Goal: Task Accomplishment & Management: Use online tool/utility

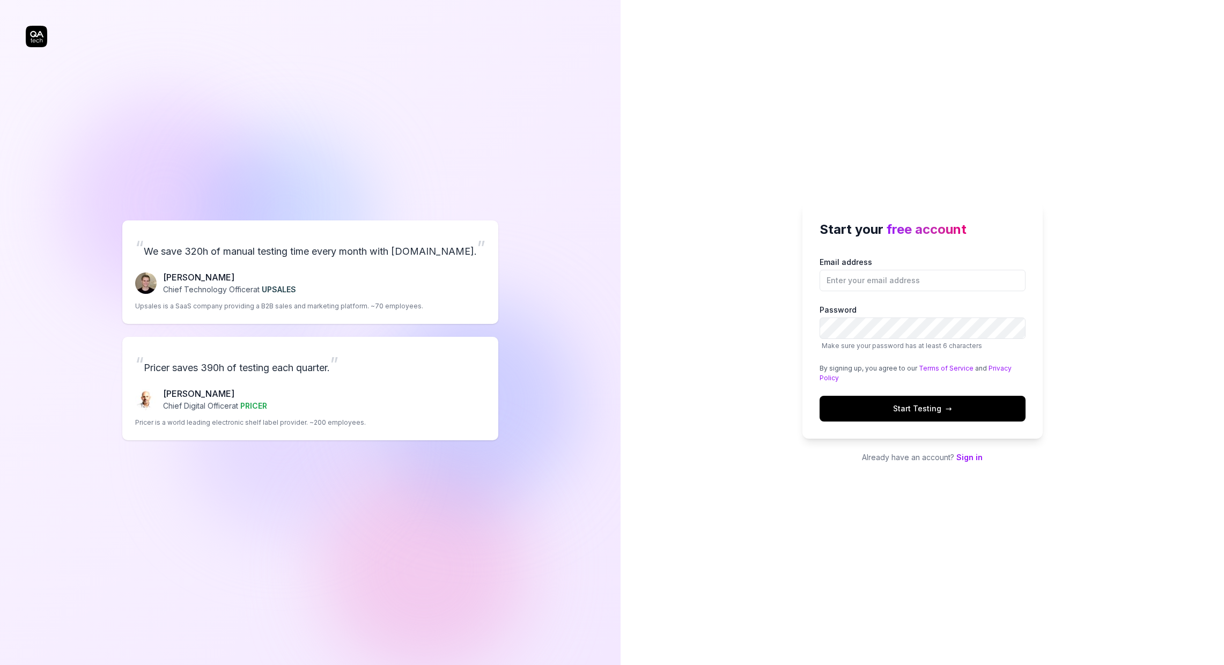
click at [371, 281] on div "Fredrik Seidl Chief Technology Officer at UPSALES Upsales is a SaaS company pro…" at bounding box center [310, 291] width 350 height 40
click at [748, 395] on div "Start your free account Email address Password Make sure your password has at l…" at bounding box center [923, 332] width 604 height 665
click at [862, 281] on input "Email address" at bounding box center [923, 280] width 206 height 21
type input "jacob.bath@mynt.se"
click at [940, 409] on span "Start Testing →" at bounding box center [922, 408] width 59 height 11
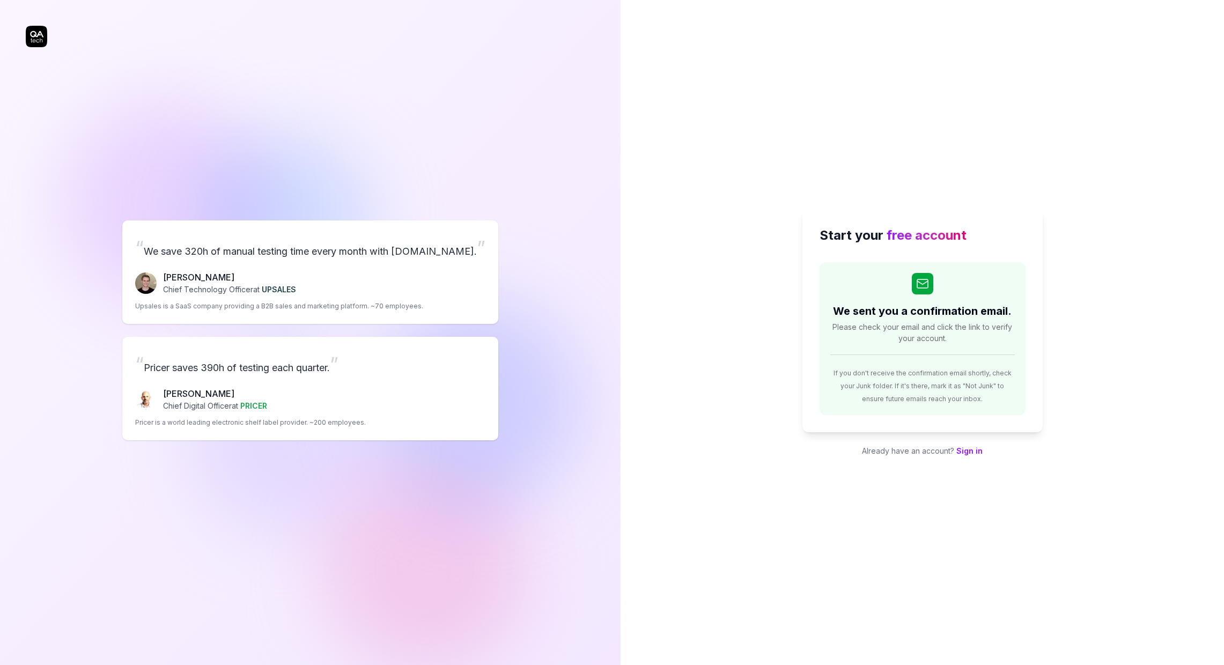
click at [1021, 144] on div "Start your free account We sent you a confirmation email. Please check your ema…" at bounding box center [923, 332] width 604 height 665
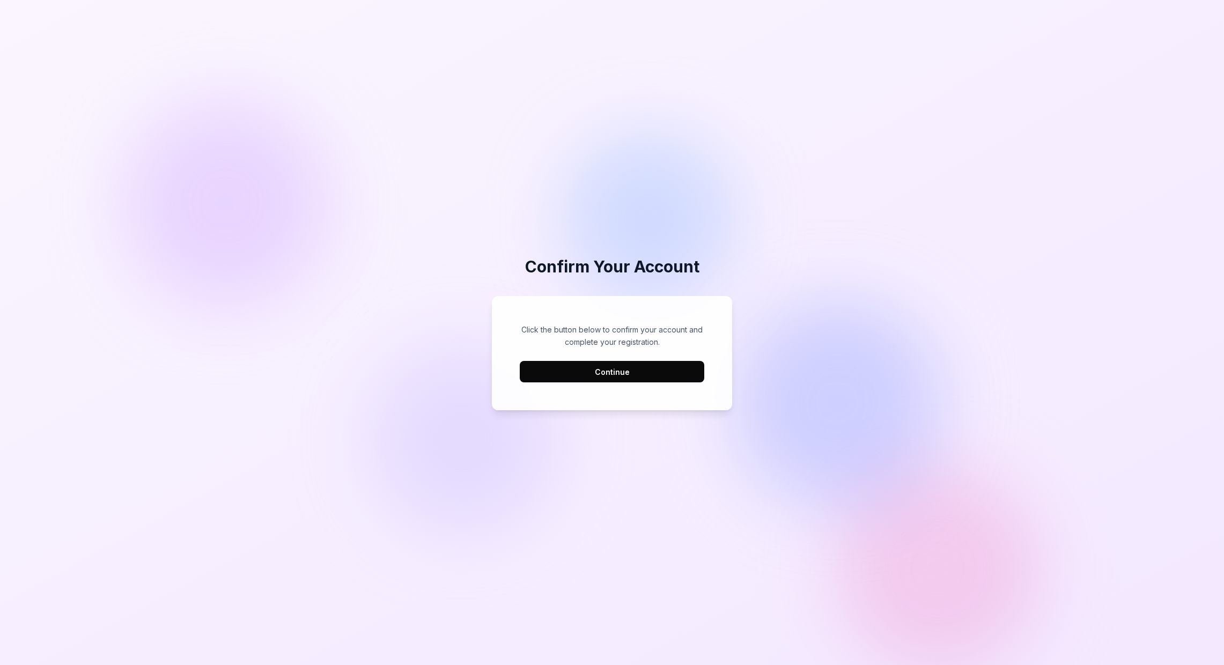
click at [610, 370] on button "Continue" at bounding box center [612, 371] width 185 height 21
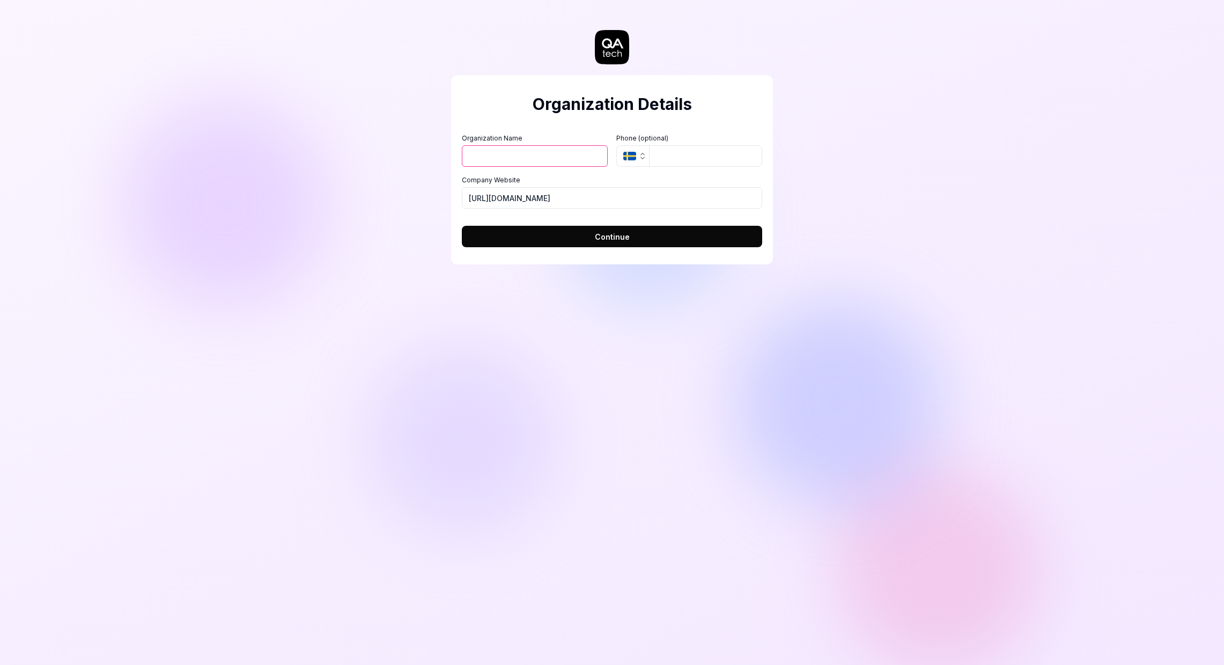
click at [552, 158] on input "Organization Name" at bounding box center [535, 155] width 146 height 21
click at [447, 268] on div "Organization Details Organization Name Organization Logo (Square minimum 256x25…" at bounding box center [612, 332] width 1224 height 665
click at [474, 164] on input "Organization Name" at bounding box center [535, 155] width 146 height 21
type input "Mynt"
click at [554, 85] on div "Organization Details Organization Name Mynt Organization Logo (Square minimum 2…" at bounding box center [612, 169] width 322 height 189
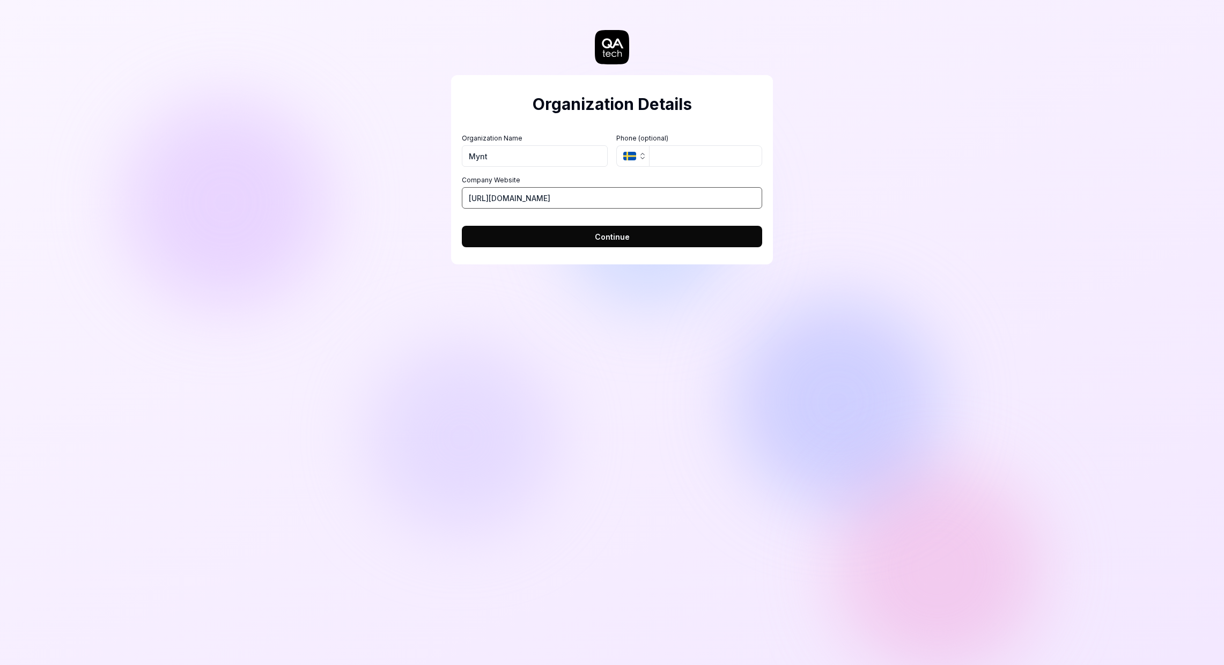
click at [508, 200] on input "https://mynt.se" at bounding box center [612, 197] width 300 height 21
drag, startPoint x: 535, startPoint y: 200, endPoint x: 535, endPoint y: 194, distance: 5.9
click at [535, 200] on input "https://mynt.se" at bounding box center [612, 197] width 300 height 21
type input "https://mynt.com"
click at [675, 159] on input "tel" at bounding box center [705, 155] width 113 height 21
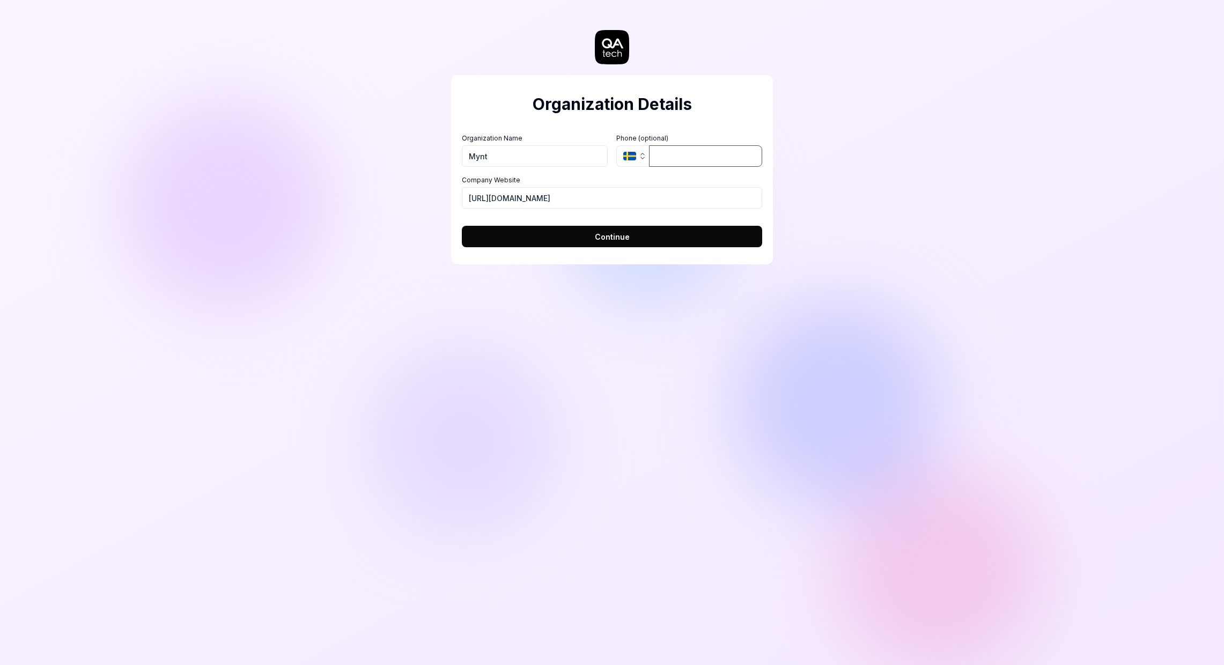
type input "073-368 18 60"
click at [632, 244] on button "Continue" at bounding box center [612, 236] width 300 height 21
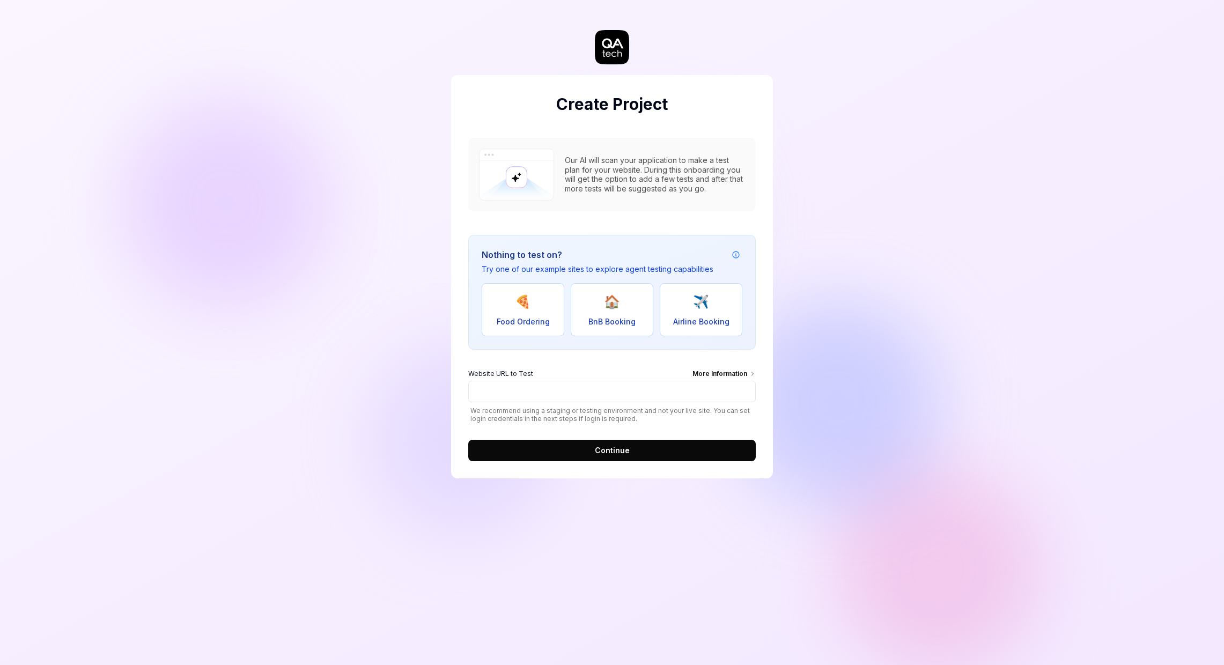
click at [657, 183] on div "Our AI will scan your application to make a test plan for your website. During …" at bounding box center [655, 175] width 180 height 38
click at [712, 375] on div "More Information" at bounding box center [724, 375] width 63 height 12
click at [712, 381] on input "Website URL to Test More Information" at bounding box center [612, 391] width 288 height 21
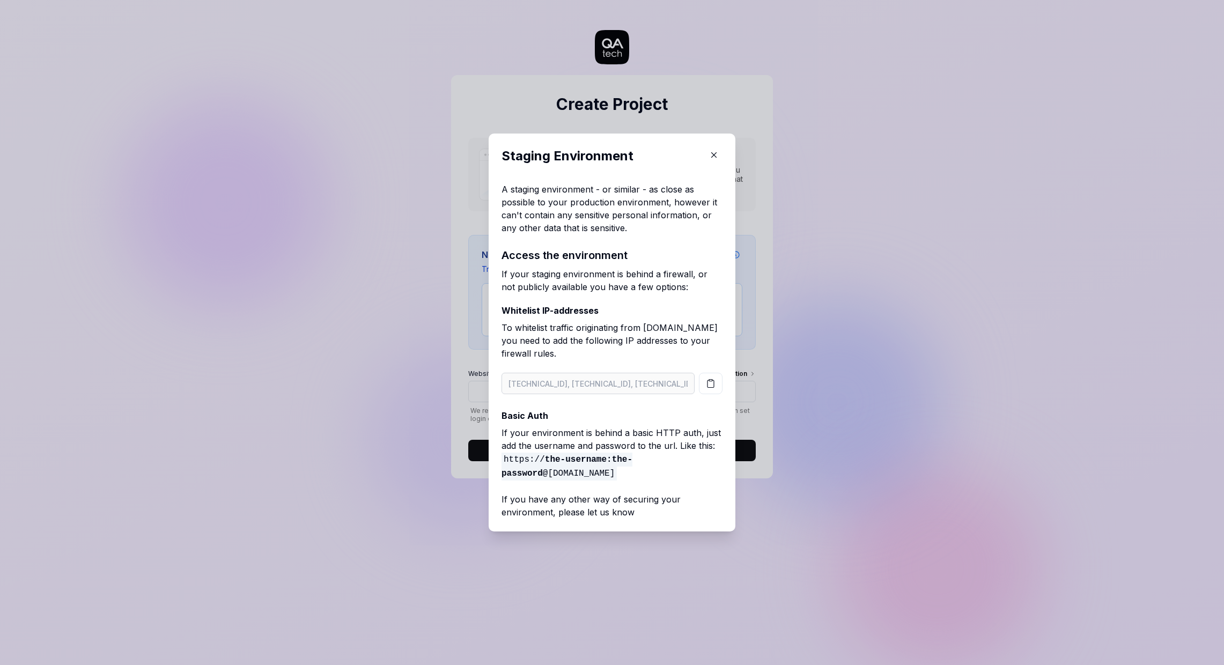
click at [712, 156] on icon "button" at bounding box center [714, 155] width 5 height 5
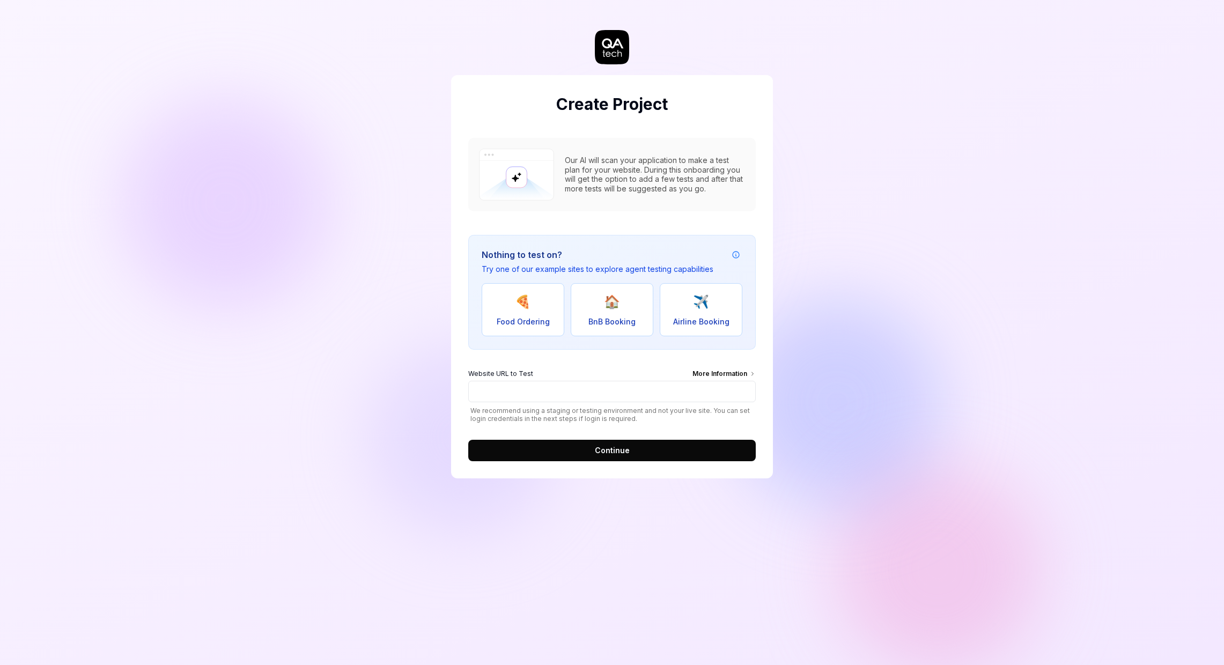
click at [884, 352] on div "Create Project Our AI will scan your application to make a test plan for your w…" at bounding box center [612, 332] width 1224 height 665
click at [524, 393] on input "Website URL to Test More Information" at bounding box center [612, 391] width 288 height 21
paste input "[URL][DOMAIN_NAME]"
type input "[URL][DOMAIN_NAME]"
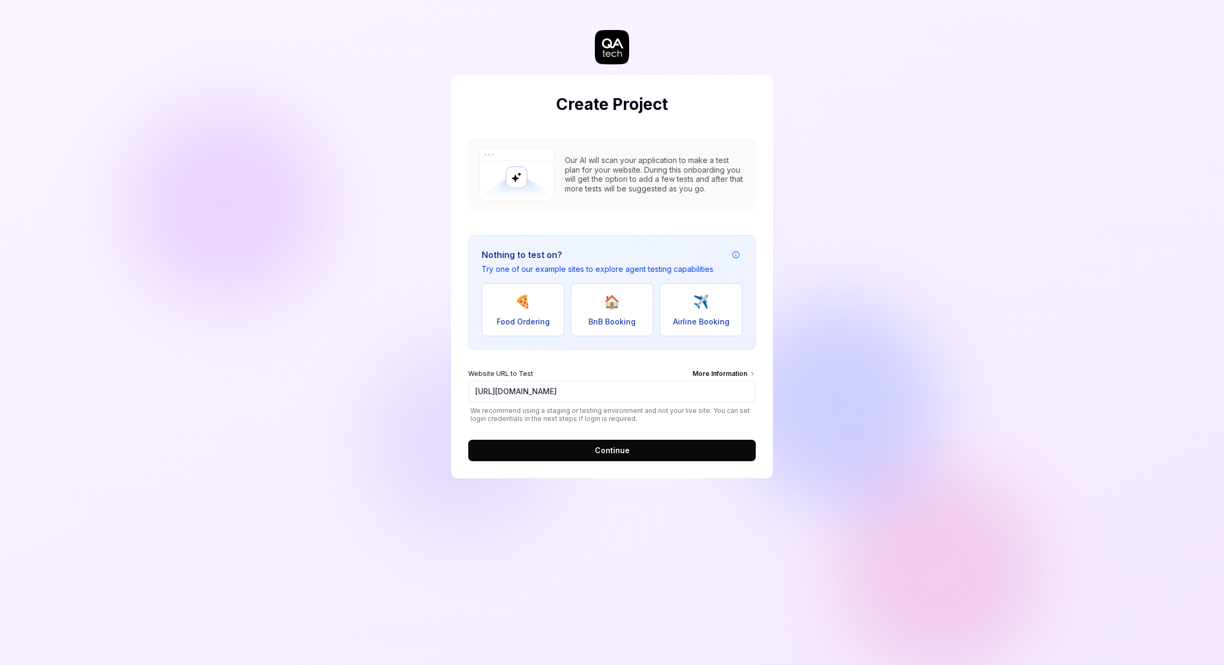
scroll to position [0, 0]
click at [550, 445] on button "Continue" at bounding box center [612, 450] width 288 height 21
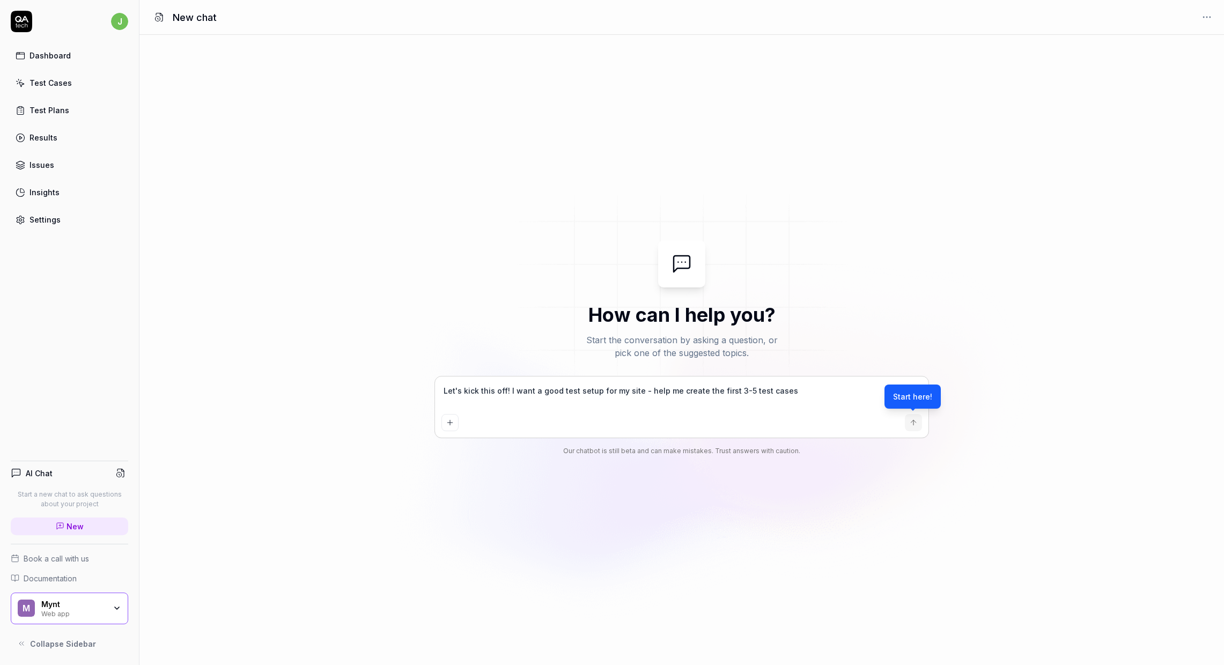
click at [496, 392] on textarea "Let's kick this off! I want a good test setup for my site - help me create the …" at bounding box center [682, 396] width 481 height 27
click at [626, 451] on div "Our chatbot is still beta and can make mistakes. Trust answers with caution." at bounding box center [682, 451] width 494 height 10
type textarea "*"
click at [915, 423] on icon "submit" at bounding box center [913, 422] width 9 height 9
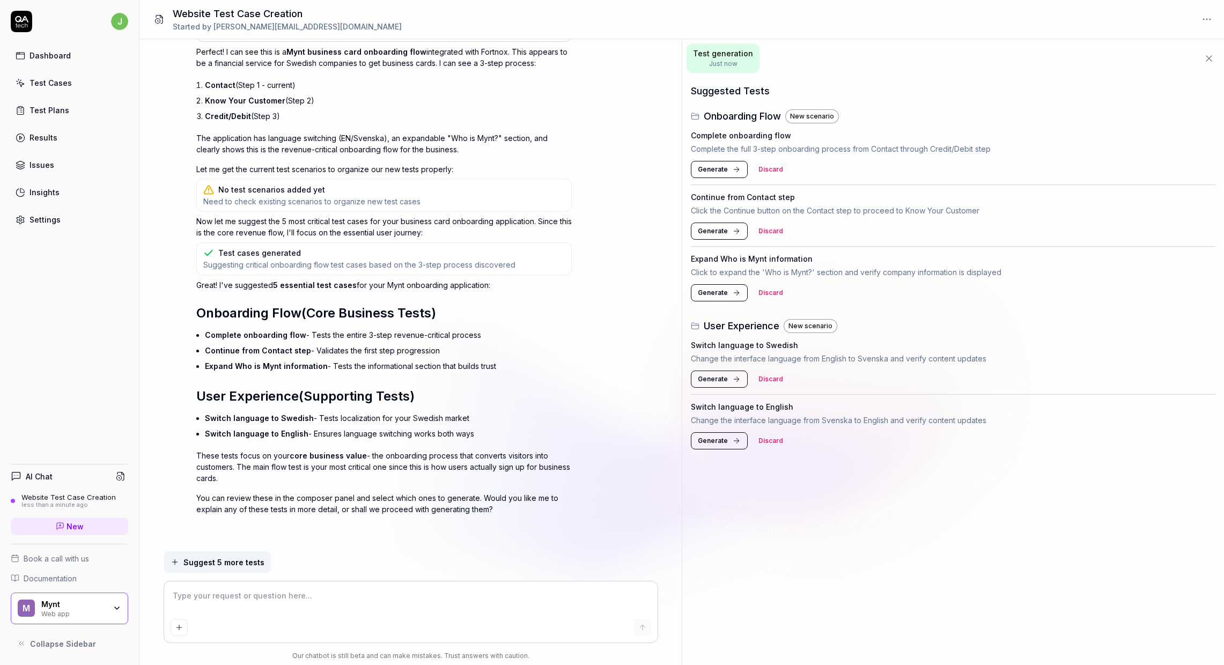
scroll to position [376, 0]
click at [726, 150] on p "Complete the full 3-step onboarding process from Contact through Credit/Debit s…" at bounding box center [953, 148] width 525 height 11
type textarea "*"
click at [339, 601] on textarea at bounding box center [411, 601] width 481 height 27
type textarea "p"
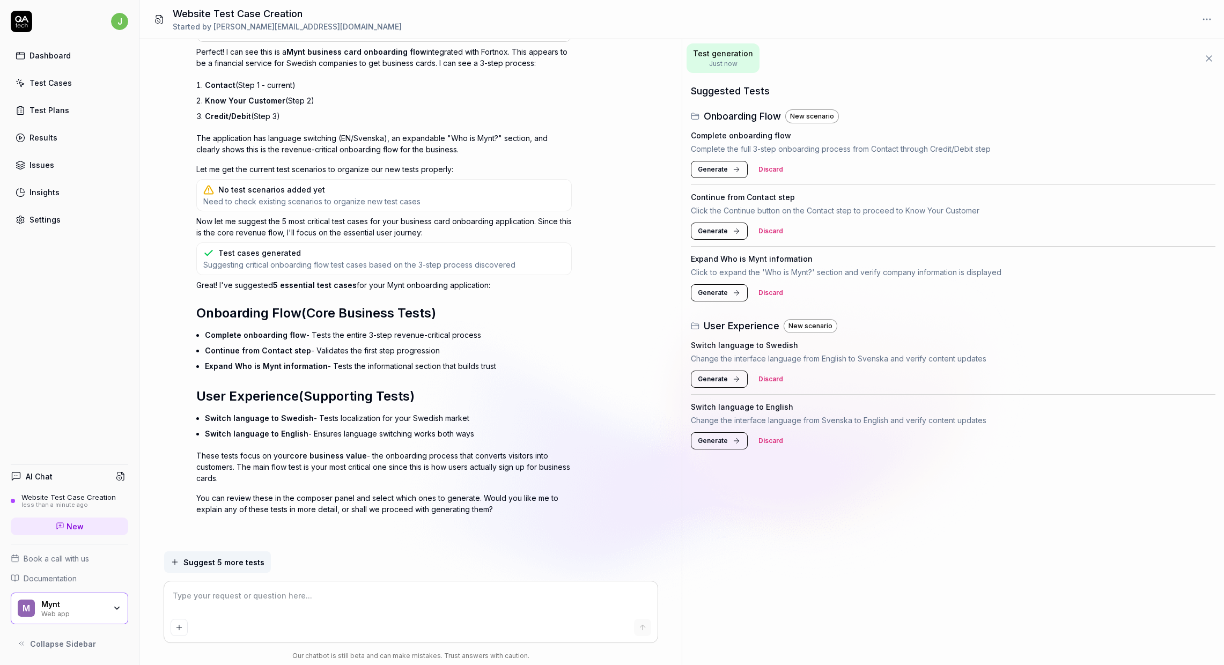
type textarea "*"
type textarea "pr"
type textarea "*"
type textarea "pro"
type textarea "*"
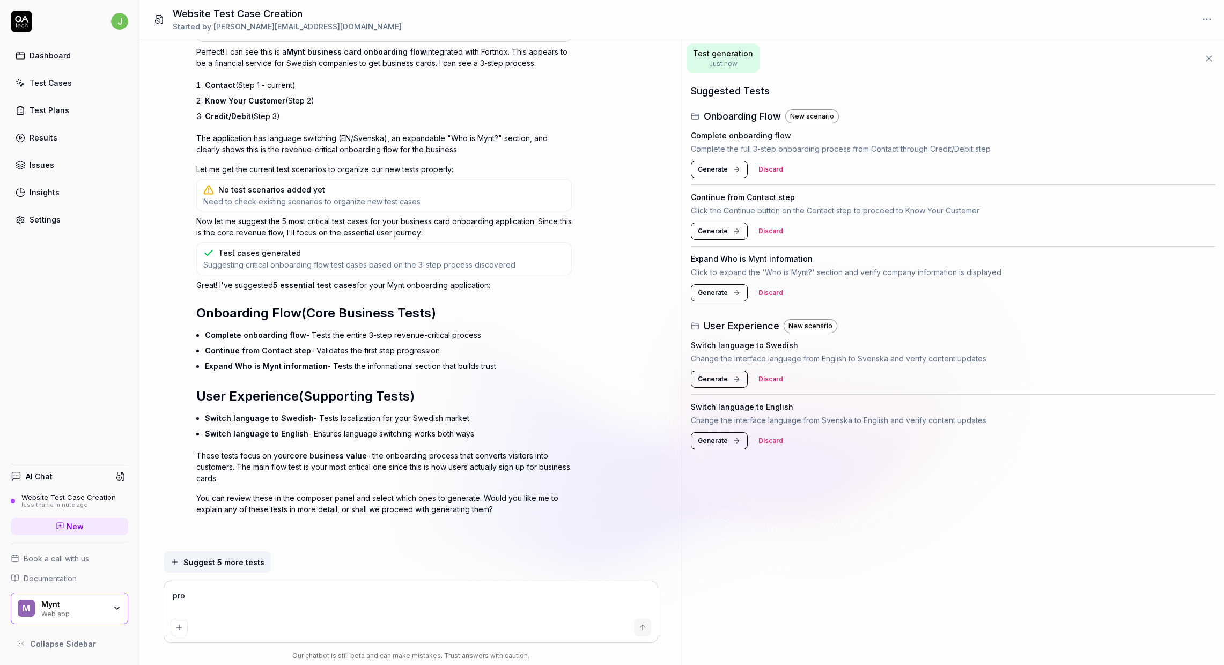
type textarea "proc"
type textarea "*"
type textarea "proce"
type textarea "*"
type textarea "procee"
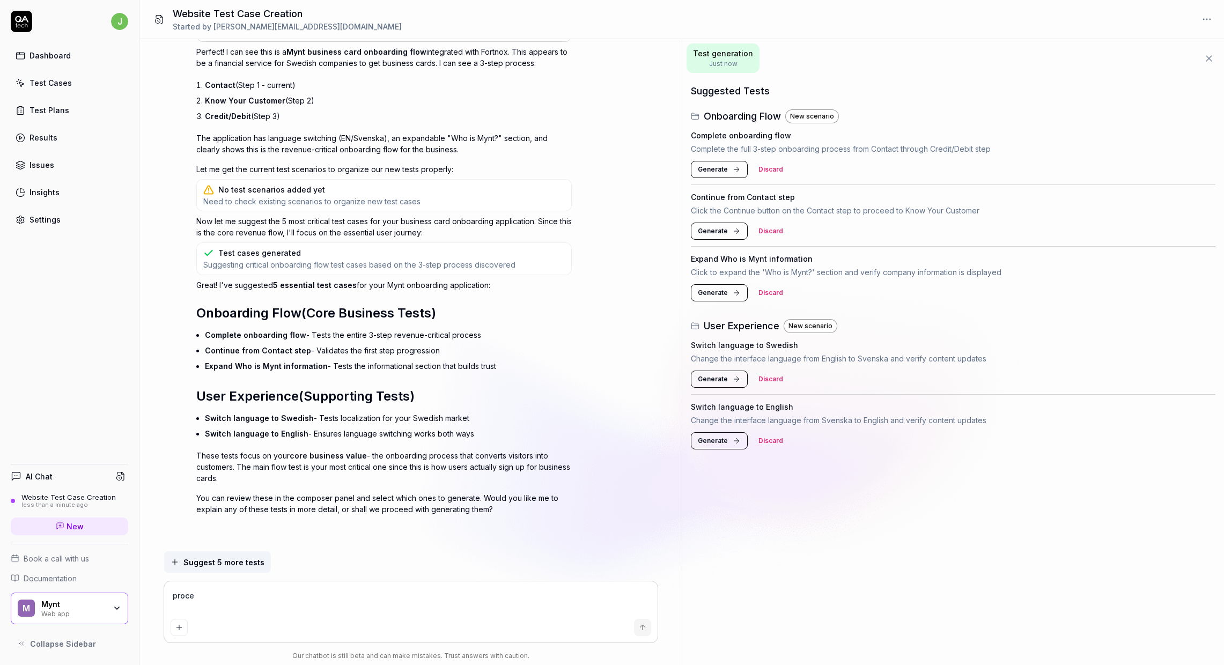
type textarea "*"
type textarea "proceed"
type textarea "*"
type textarea "proceed"
type textarea "*"
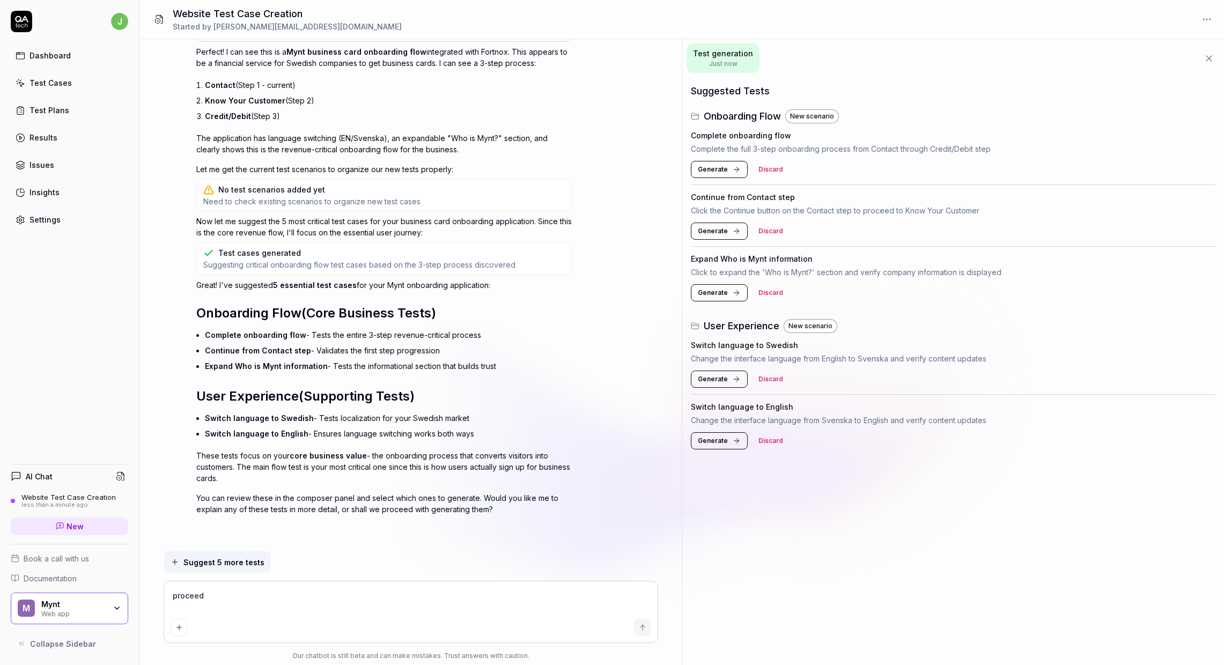
type textarea "proceed w"
type textarea "*"
type textarea "proceed wi"
type textarea "*"
type textarea "proceed wit"
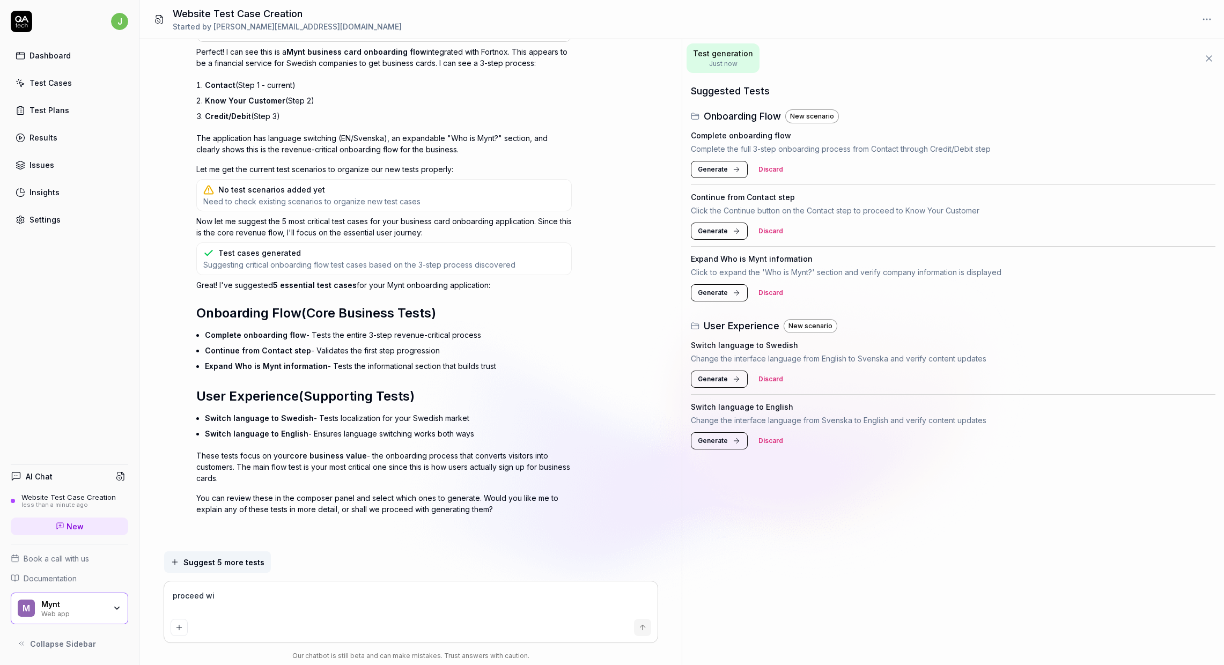
type textarea "*"
type textarea "proceed with"
type textarea "*"
type textarea "proceed with"
type textarea "*"
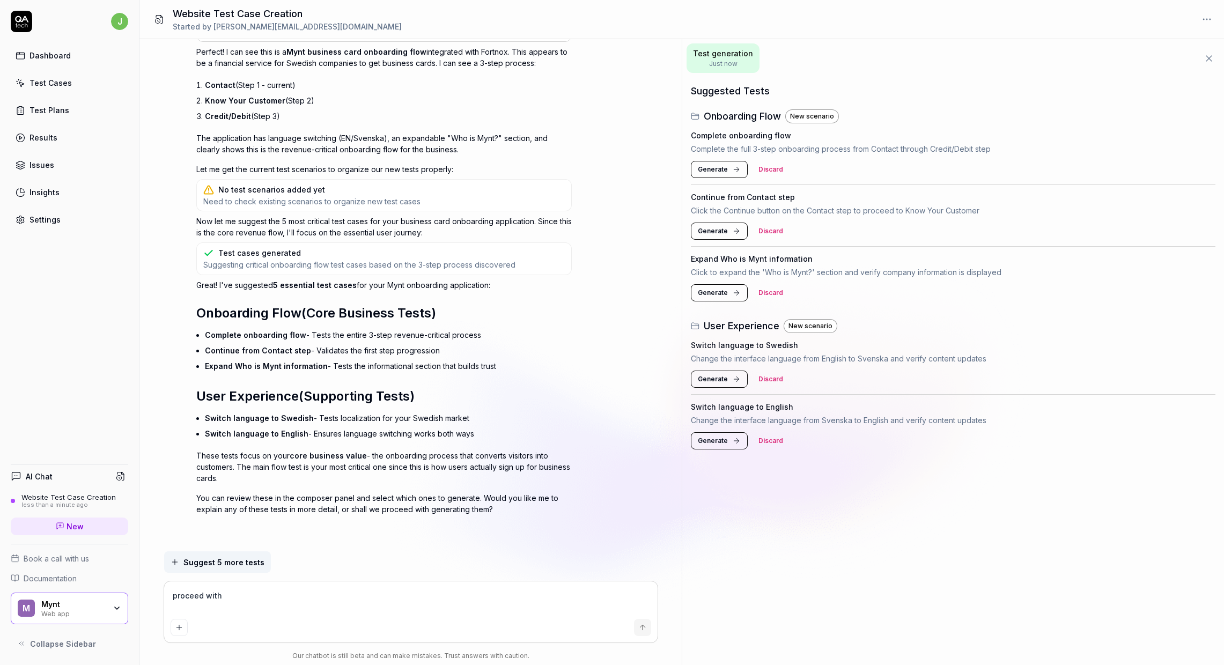
type textarea "proceed with g"
type textarea "*"
type textarea "proceed with ge"
type textarea "*"
type textarea "proceed with gen"
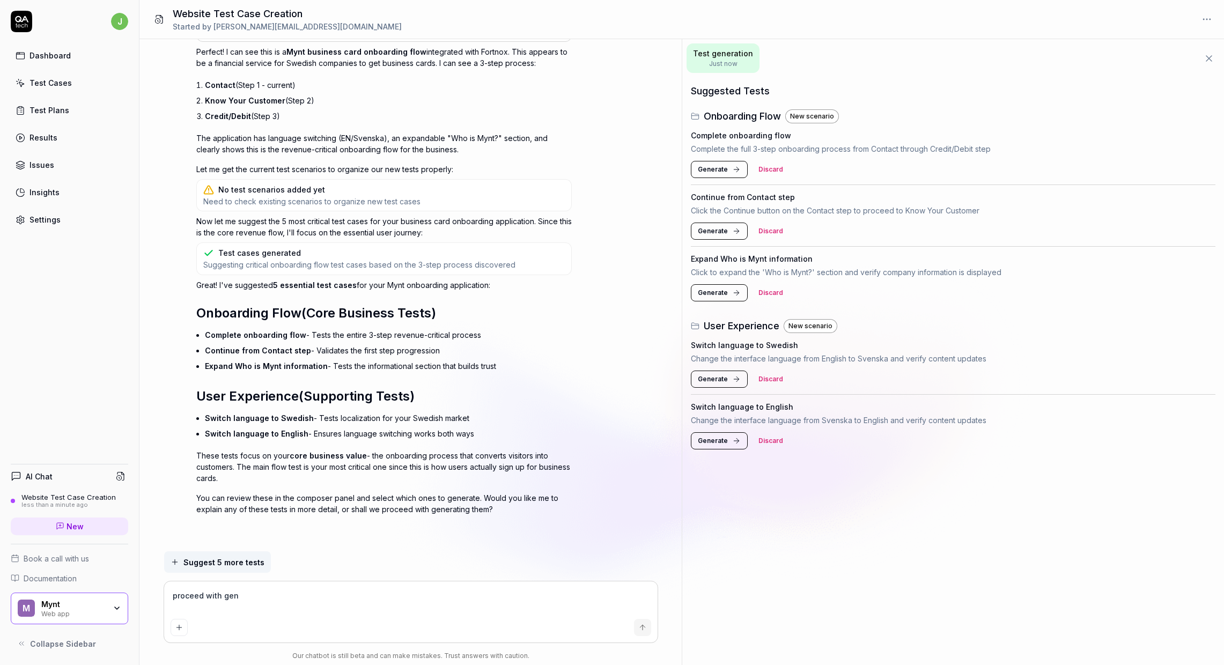
type textarea "*"
type textarea "proceed with gene"
type textarea "*"
type textarea "proceed with gener"
type textarea "*"
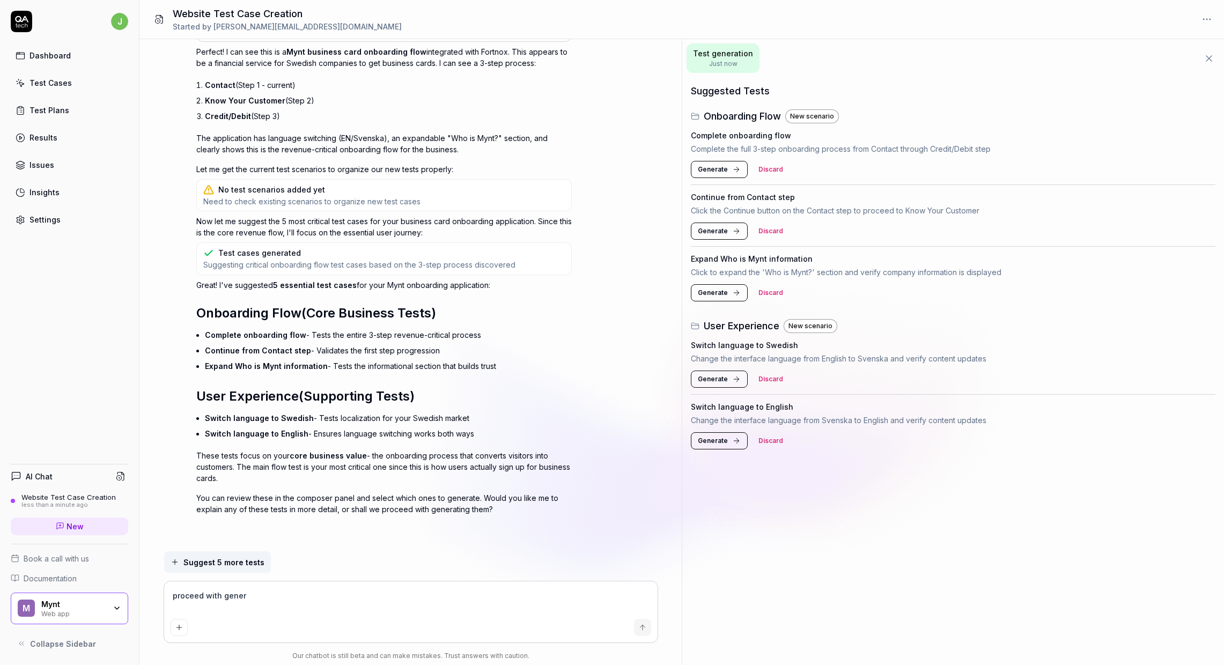
type textarea "proceed with genera"
type textarea "*"
type textarea "proceed with generat"
type textarea "*"
type textarea "proceed with generati"
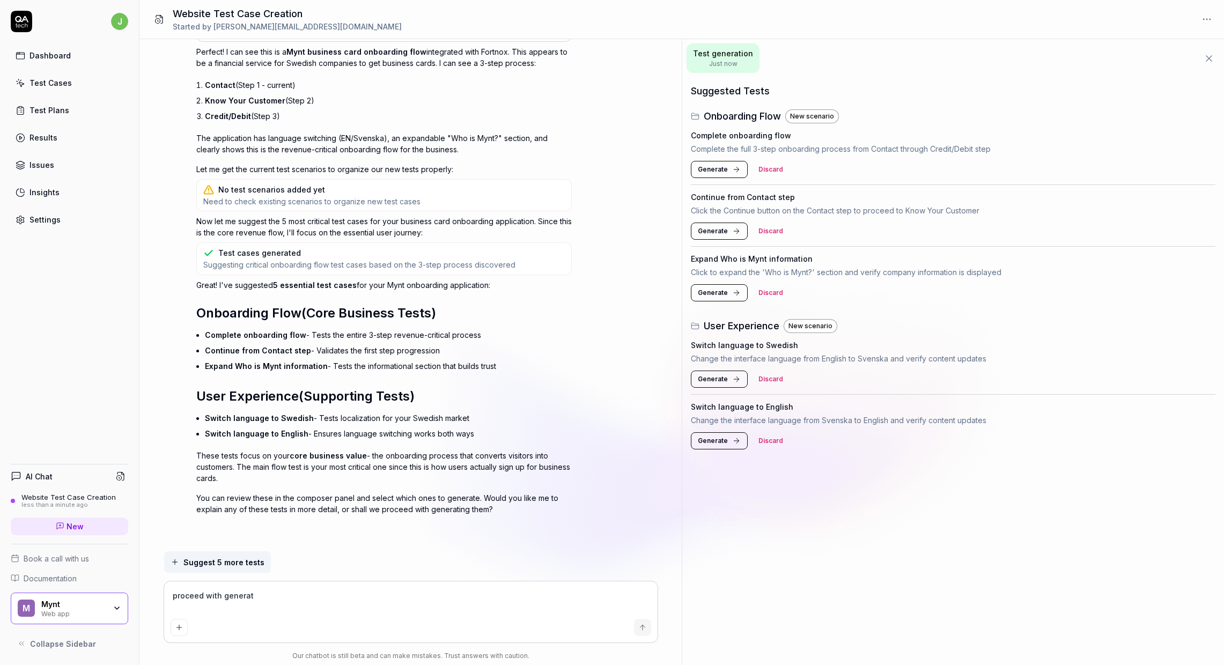
type textarea "*"
type textarea "proceed with generatin"
type textarea "*"
type textarea "proceed with generating"
type textarea "*"
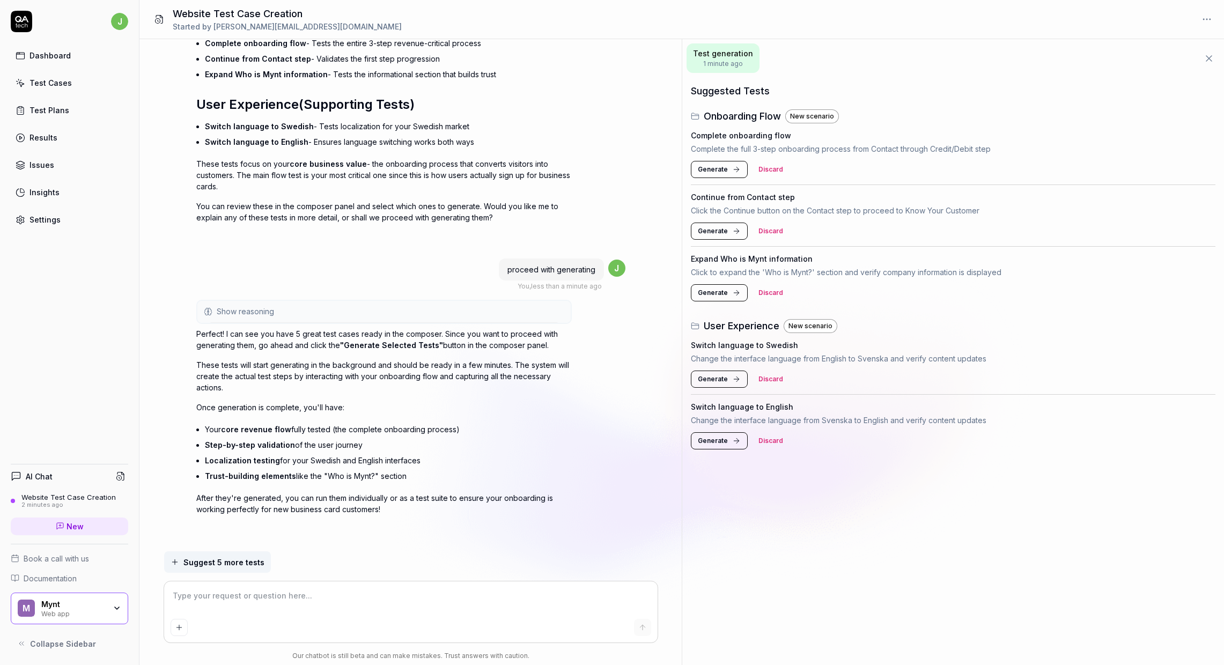
scroll to position [667, 0]
click at [284, 309] on button "Show reasoning" at bounding box center [383, 312] width 373 height 21
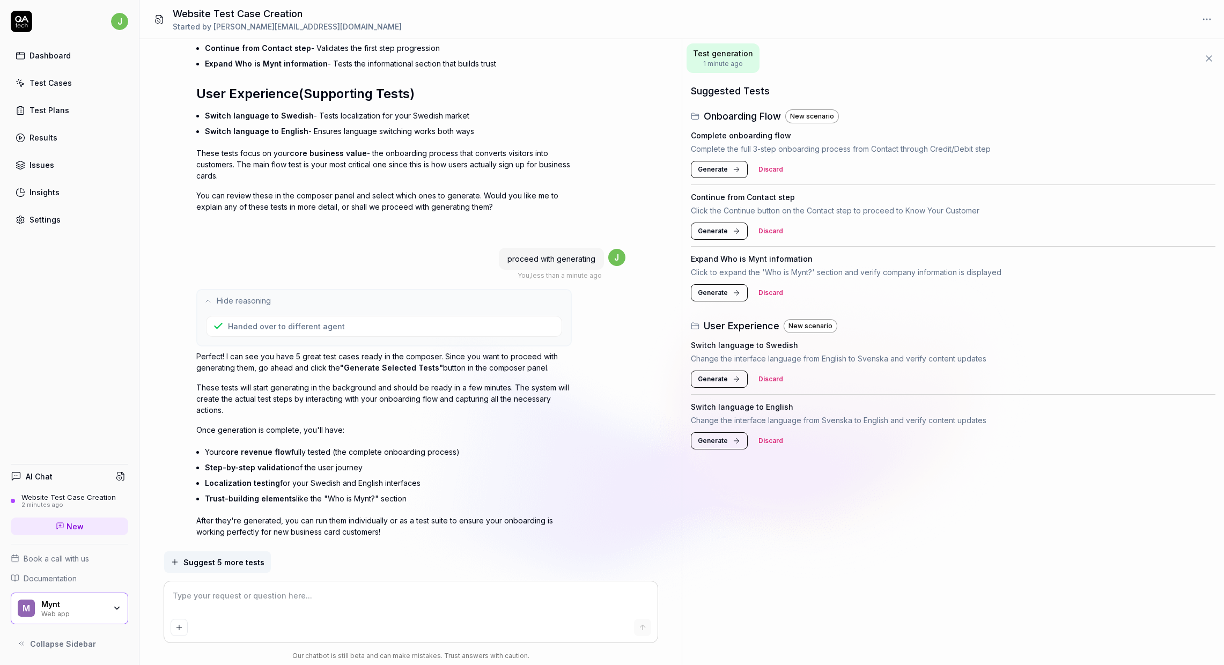
click at [284, 309] on button "Hide reasoning" at bounding box center [383, 300] width 373 height 21
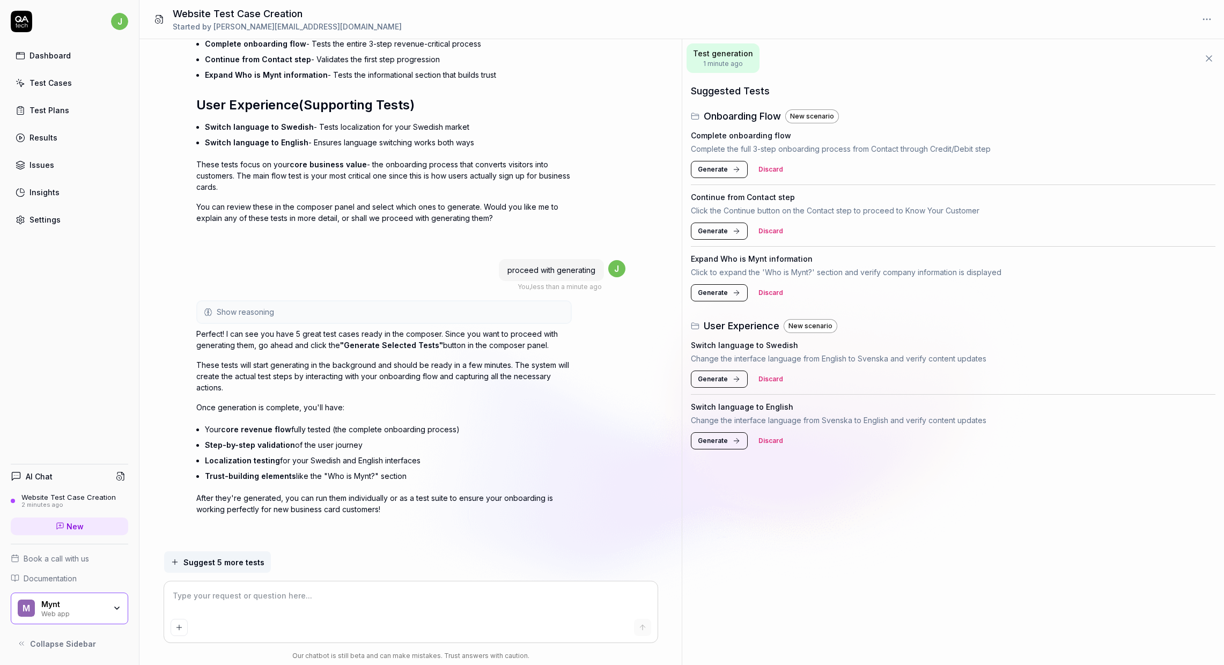
click at [730, 167] on button "Generate" at bounding box center [719, 169] width 57 height 17
click at [715, 226] on span "Generate" at bounding box center [713, 231] width 30 height 10
click at [710, 290] on span "Generate" at bounding box center [713, 293] width 30 height 10
click at [711, 387] on button "Generate" at bounding box center [719, 379] width 57 height 17
click at [716, 443] on span "Generate" at bounding box center [713, 441] width 30 height 10
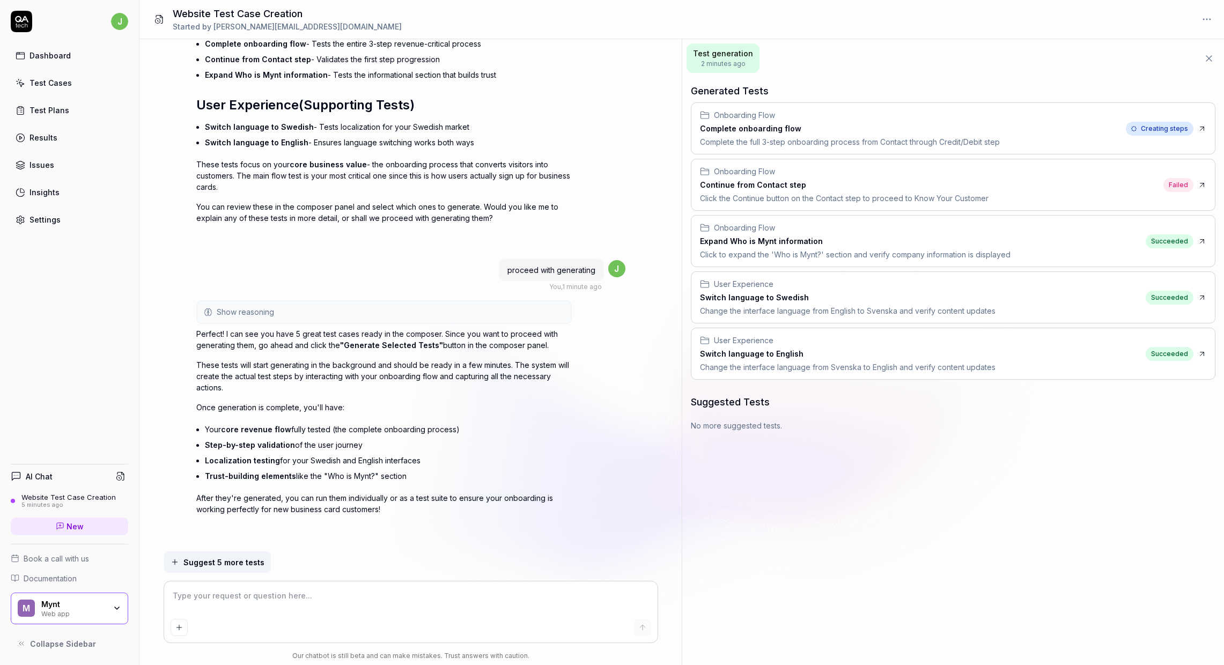
click at [1159, 511] on div "Generated Tests Onboarding Flow Complete onboarding flow Complete the full 3-st…" at bounding box center [953, 371] width 542 height 588
click at [1086, 186] on div "Onboarding Flow Continue from Contact step Click the Continue button on the Con…" at bounding box center [954, 184] width 524 height 51
type textarea "*"
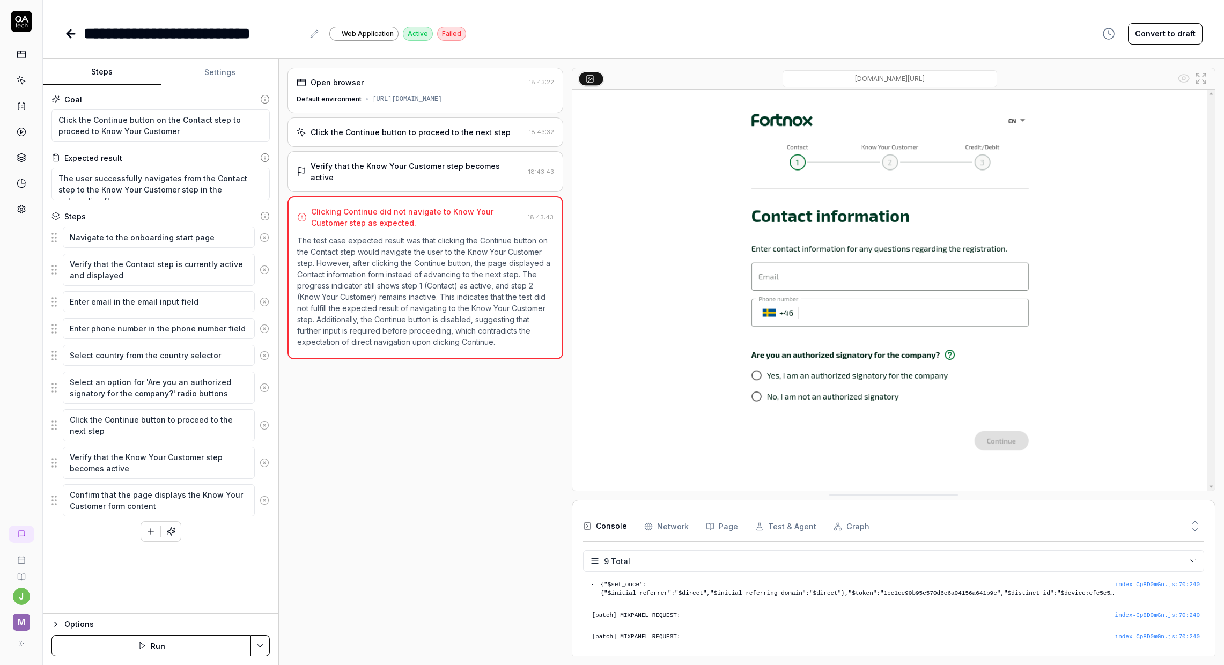
scroll to position [127, 0]
click at [668, 527] on Requests "Network" at bounding box center [666, 527] width 45 height 30
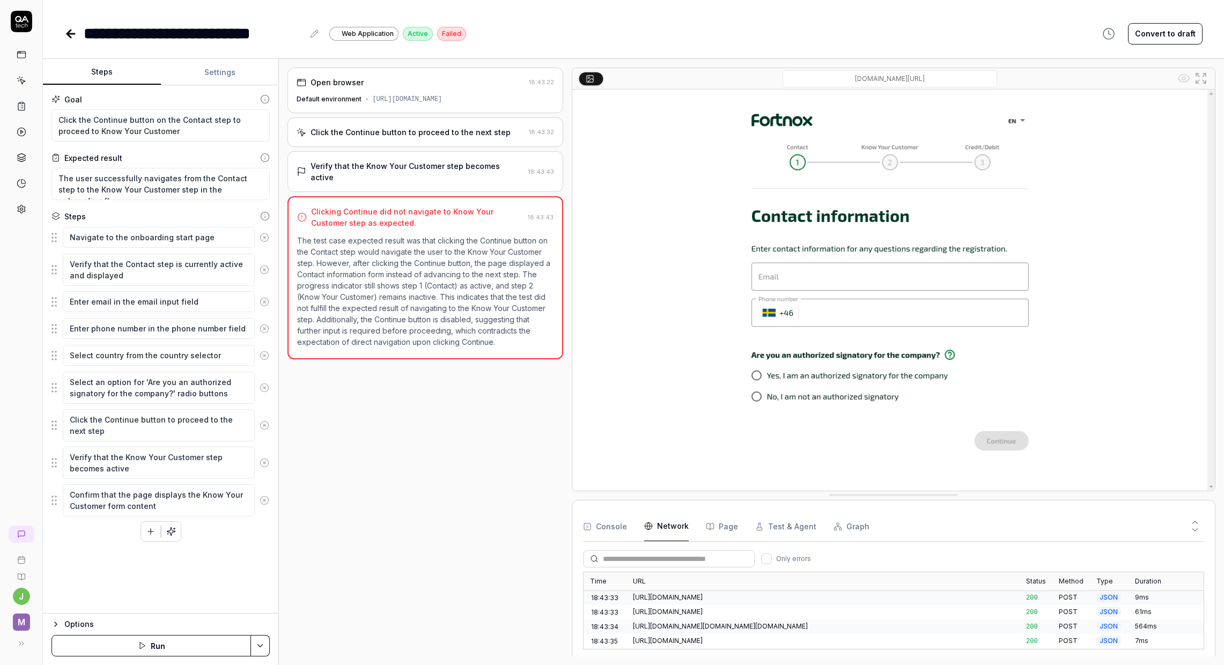
scroll to position [305, 0]
click at [712, 527] on button "Page" at bounding box center [722, 527] width 32 height 30
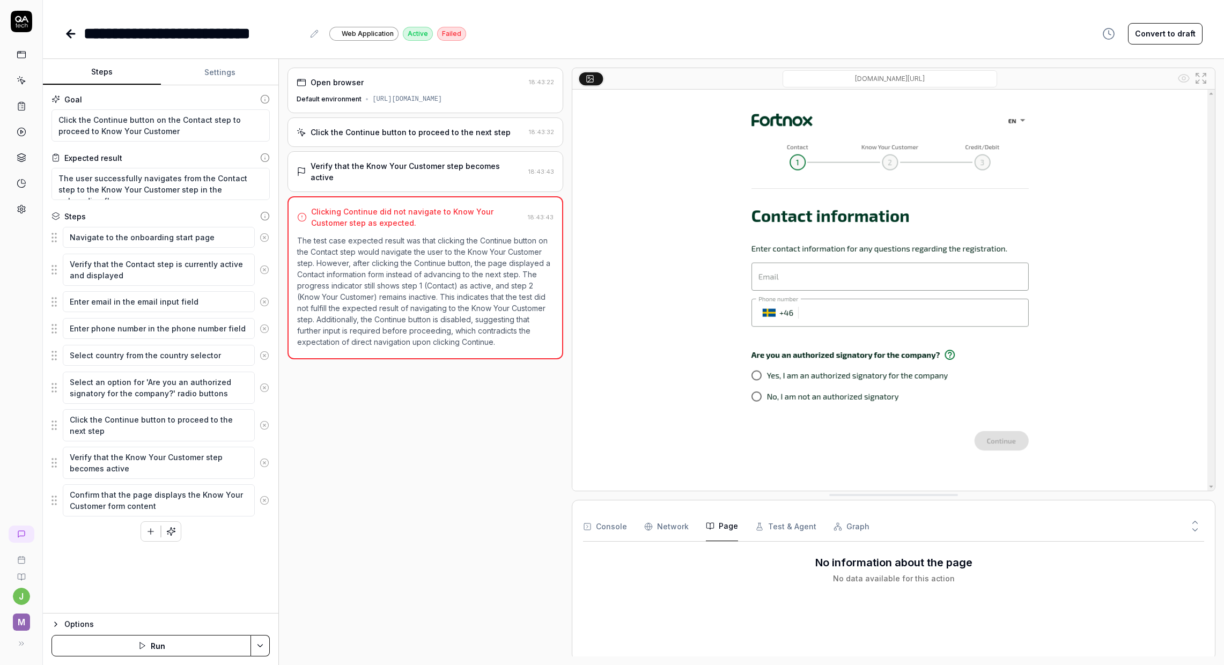
click at [764, 526] on button "Test & Agent" at bounding box center [785, 527] width 61 height 30
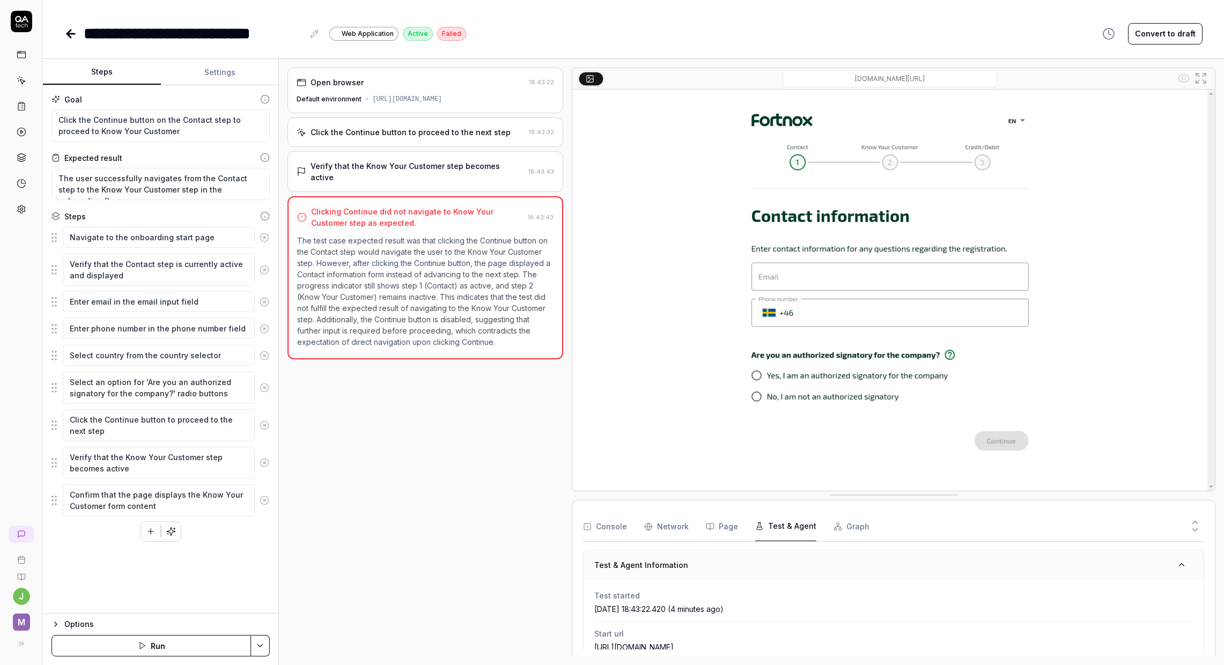
click at [850, 524] on button "Graph" at bounding box center [852, 527] width 36 height 30
click at [614, 521] on button "Console" at bounding box center [605, 527] width 44 height 30
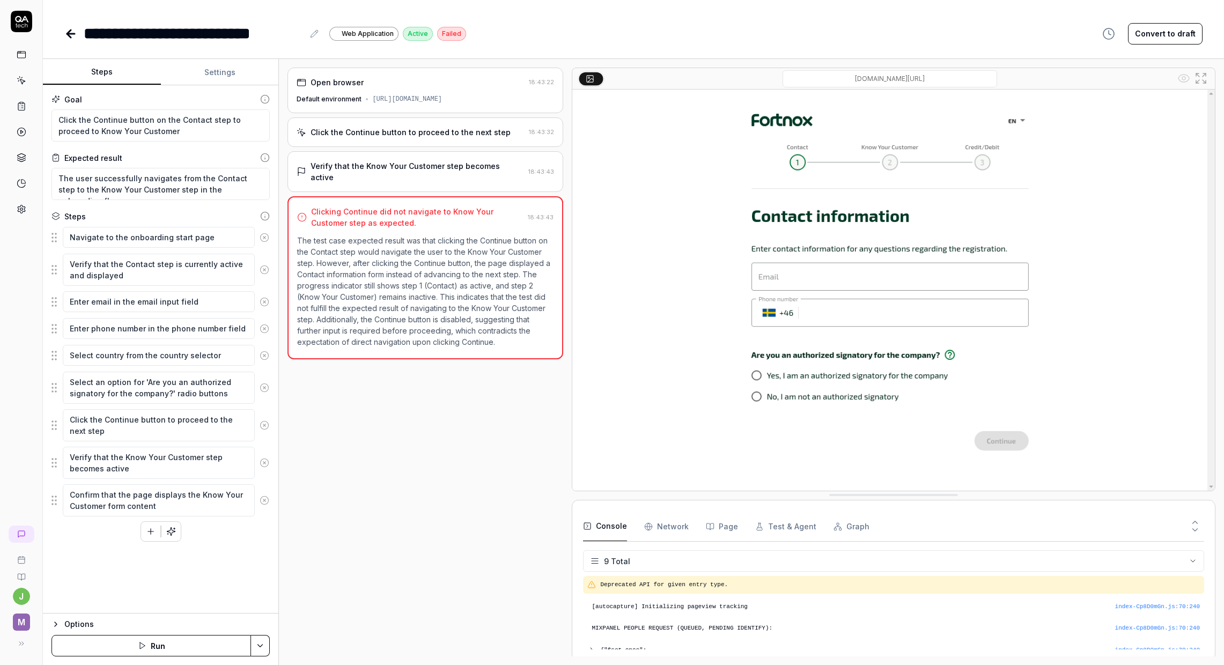
scroll to position [127, 0]
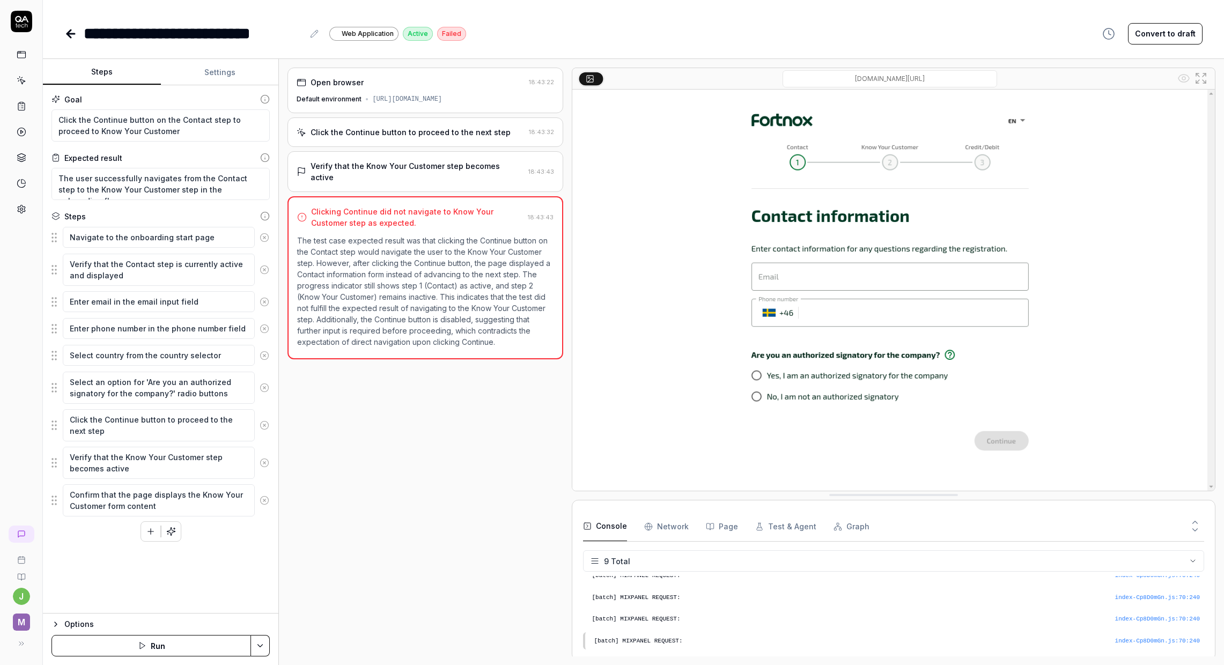
click at [844, 534] on button "Graph" at bounding box center [852, 527] width 36 height 30
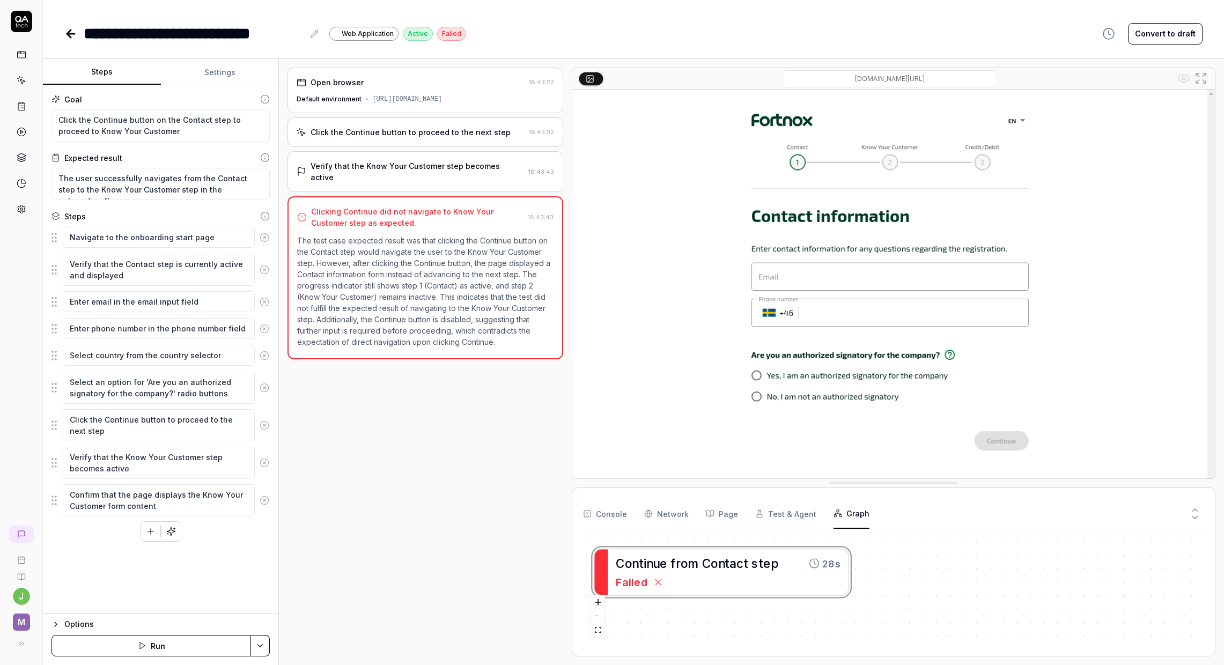
drag, startPoint x: 861, startPoint y: 496, endPoint x: 851, endPoint y: 252, distance: 243.8
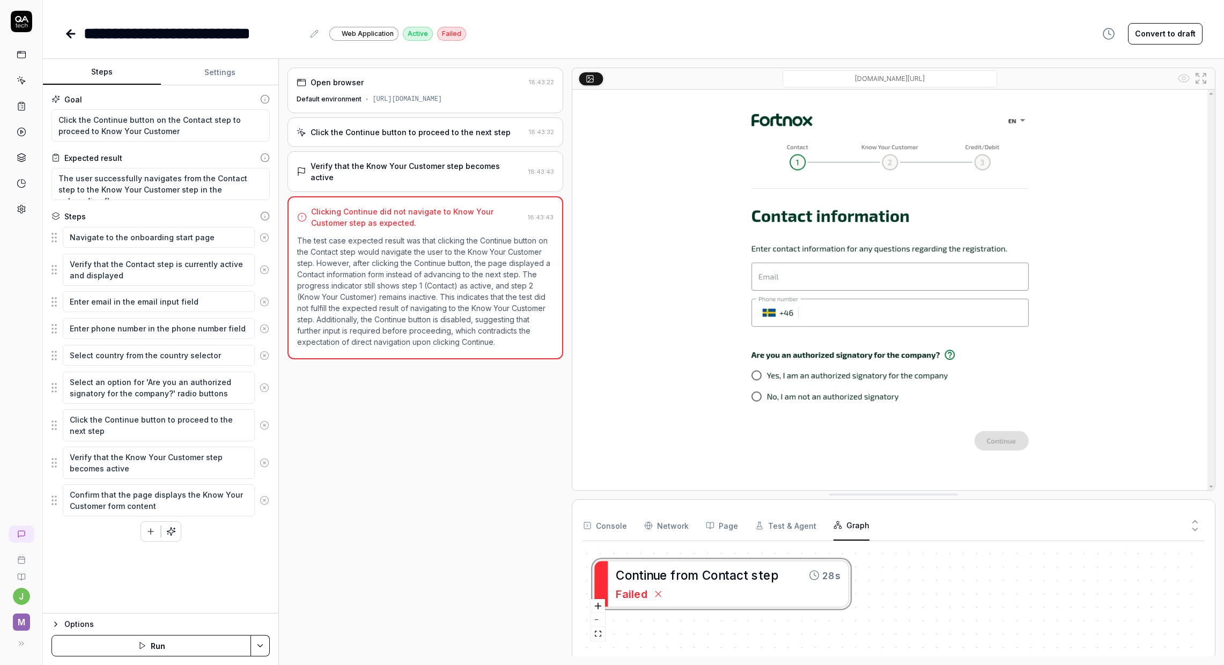
drag, startPoint x: 858, startPoint y: 249, endPoint x: 871, endPoint y: 495, distance: 245.5
click at [825, 281] on img at bounding box center [893, 290] width 643 height 401
click at [527, 286] on p "The test case expected result was that clicking the Continue button on the Cont…" at bounding box center [425, 291] width 256 height 113
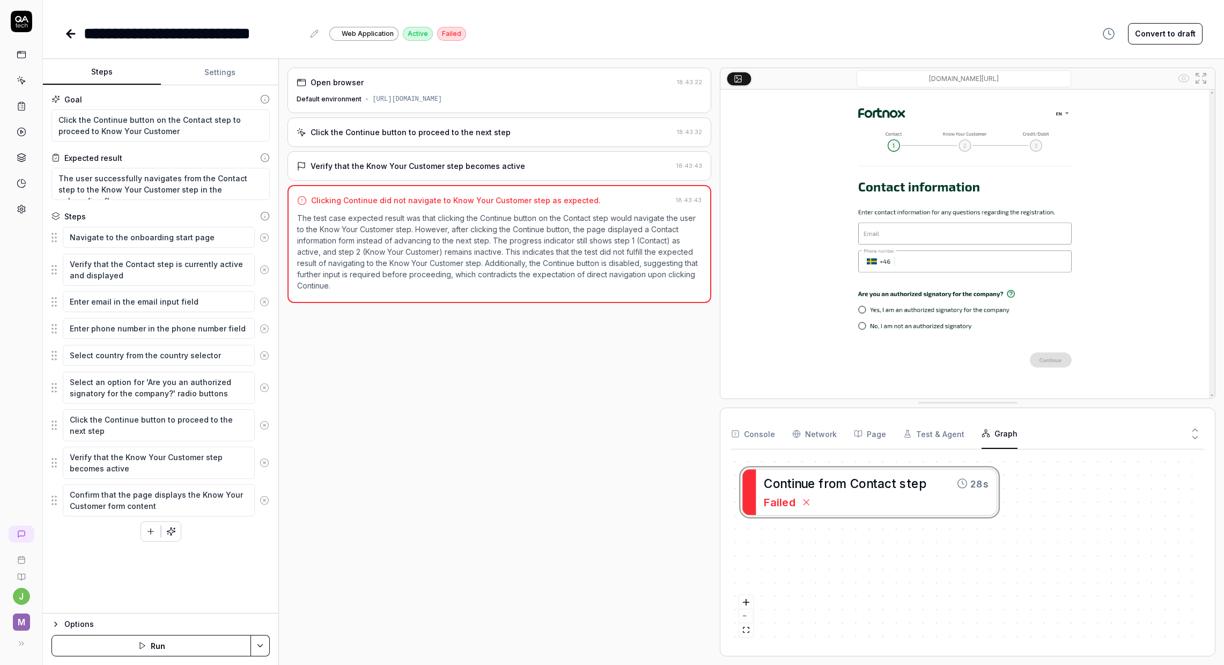
click at [719, 229] on div at bounding box center [715, 362] width 9 height 589
click at [815, 494] on div "C o n t i n u e f r o m C o n t a c t s t e p 28s Failed" at bounding box center [968, 552] width 472 height 188
click at [917, 440] on button "Test & Agent" at bounding box center [935, 433] width 61 height 30
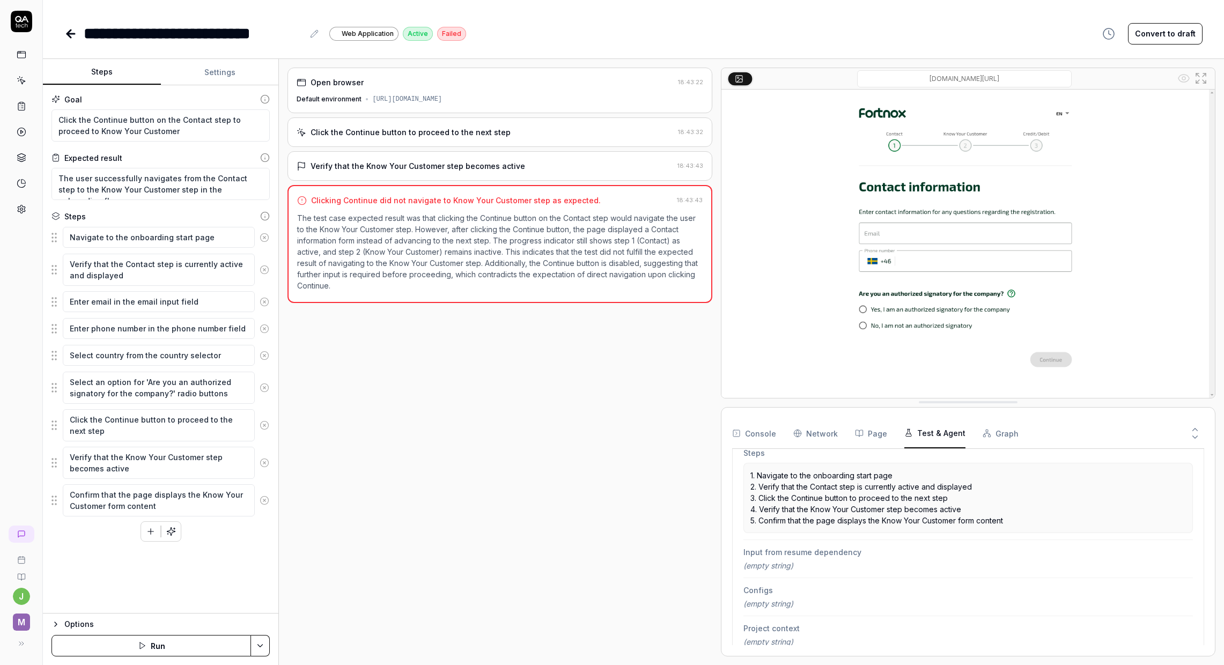
scroll to position [216, 0]
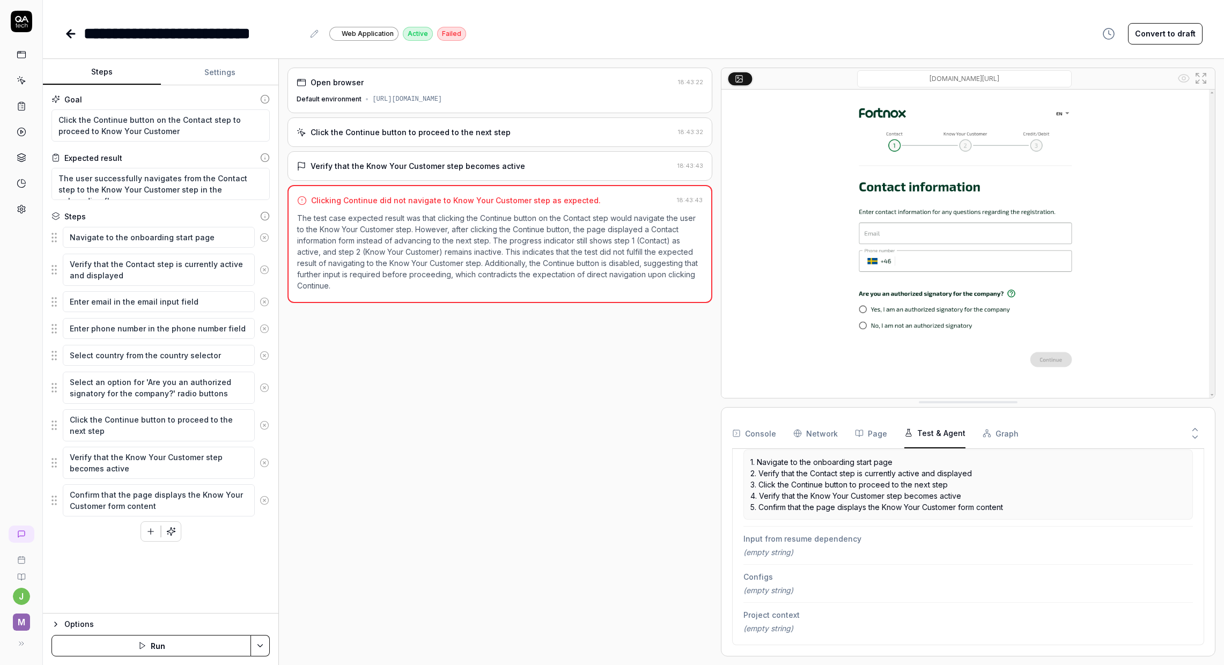
click at [798, 553] on div "(empty string)" at bounding box center [969, 552] width 450 height 11
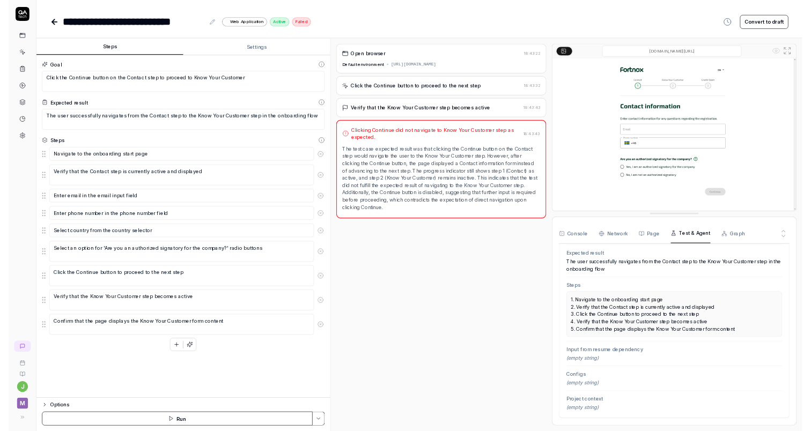
scroll to position [164, 0]
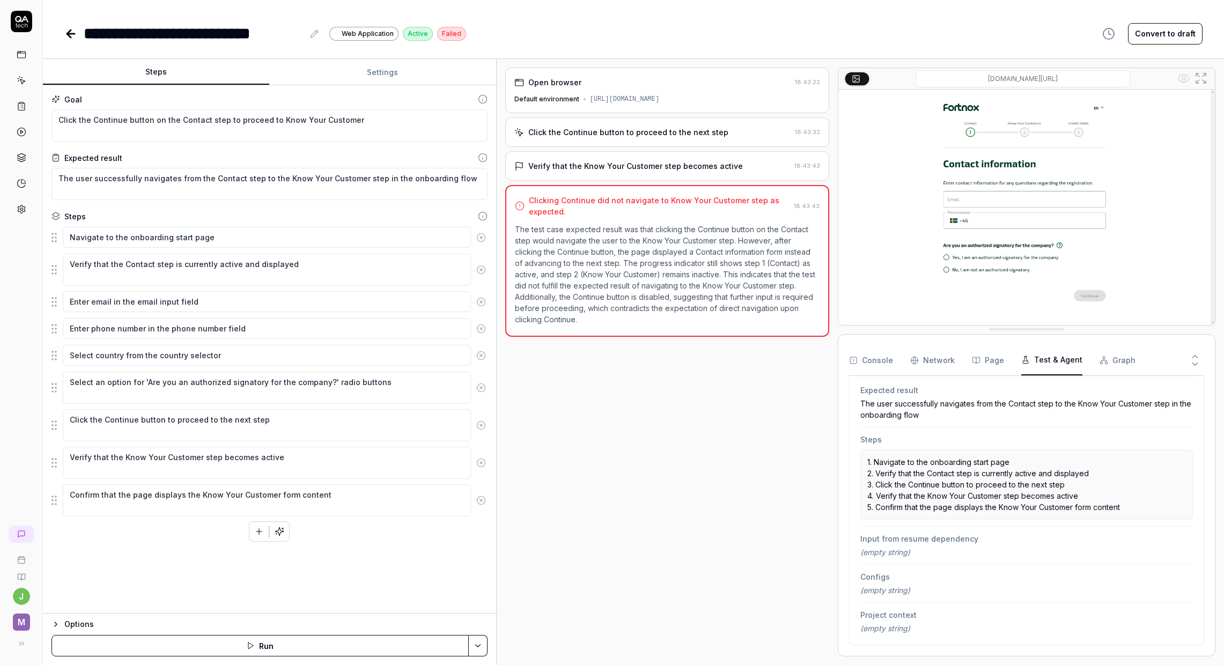
click at [498, 383] on div "Steps Settings Goal Click the Continue button on the Contact step to proceed to…" at bounding box center [633, 362] width 1181 height 606
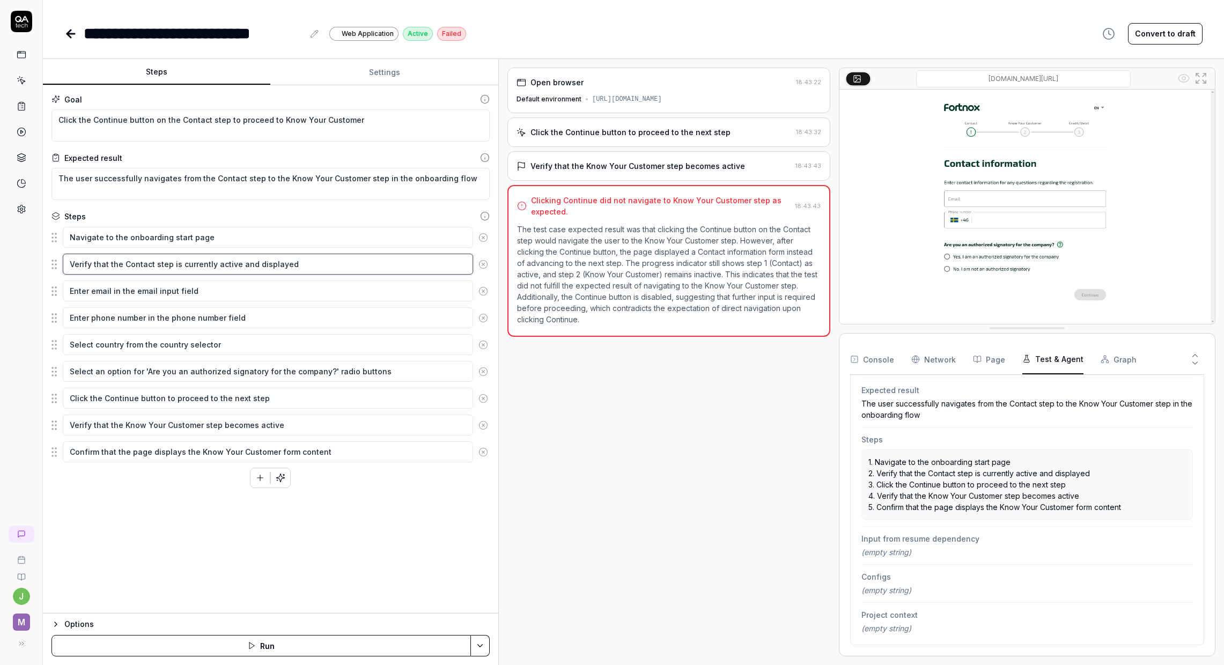
click at [271, 270] on textarea "Verify that the Contact step is currently active and displayed" at bounding box center [268, 264] width 410 height 21
click at [263, 266] on textarea "Verify that the Contact step is currently active and displayed" at bounding box center [268, 264] width 410 height 21
click at [282, 286] on textarea "Enter email in the email input field" at bounding box center [268, 291] width 410 height 21
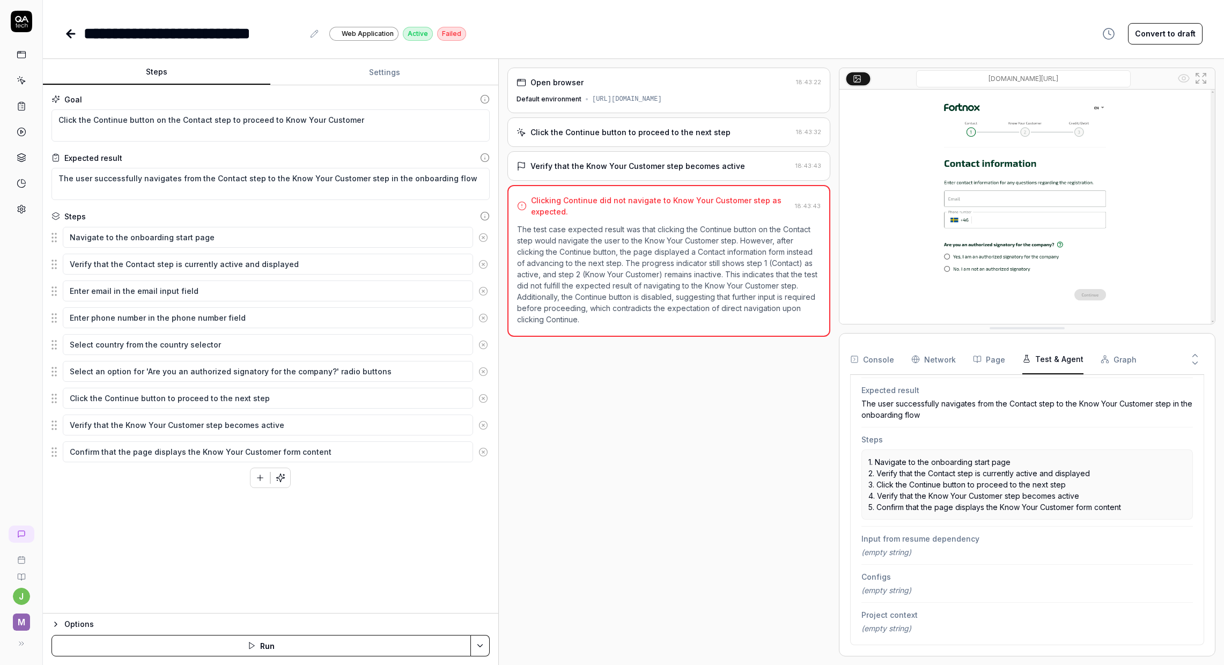
click at [616, 181] on div "Verify that the Know Your Customer step becomes active 18:43:43" at bounding box center [669, 166] width 323 height 30
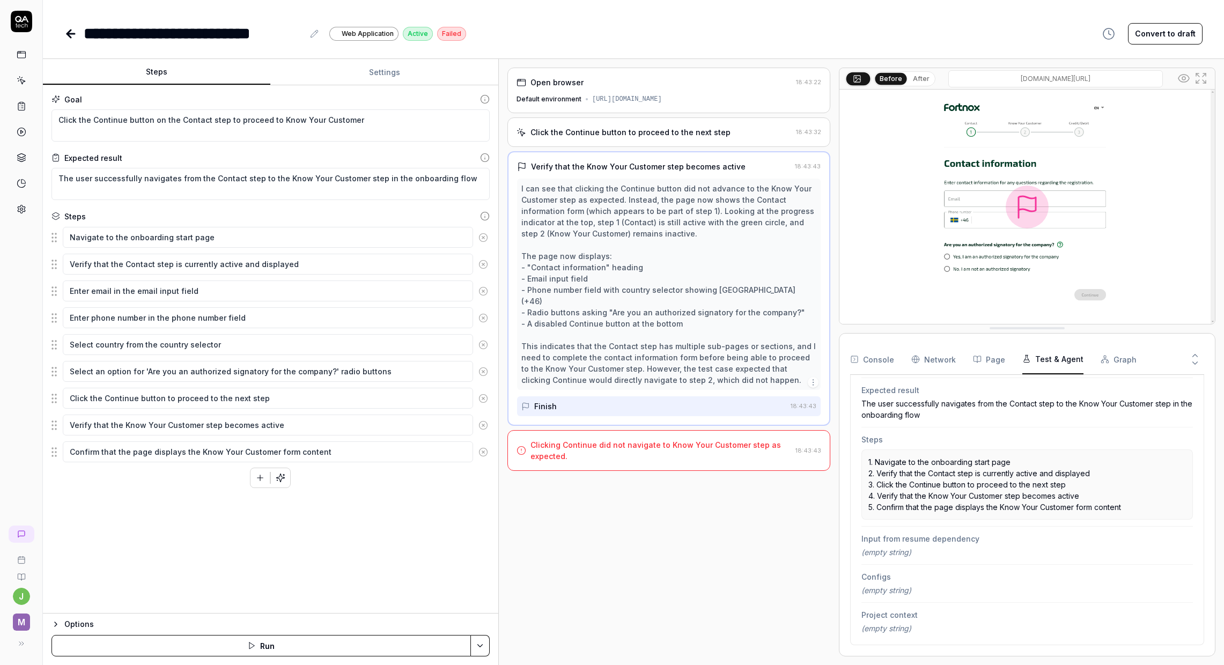
click at [616, 138] on div "Click the Continue button to proceed to the next step" at bounding box center [631, 132] width 200 height 11
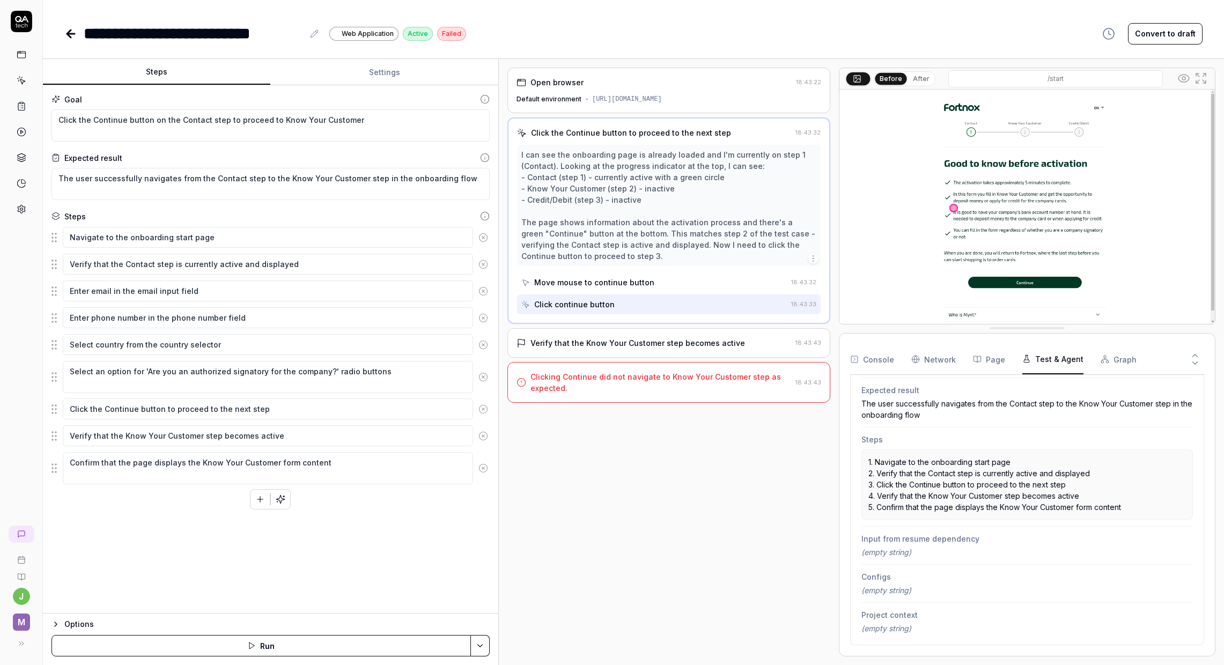
type textarea "*"
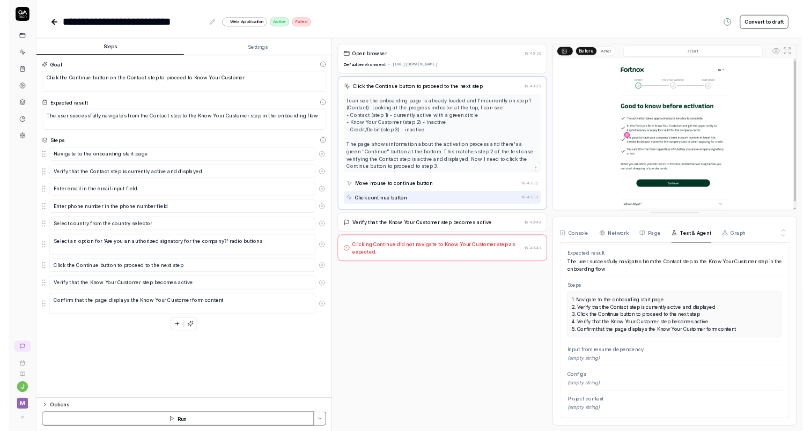
scroll to position [261, 0]
